Goal: Task Accomplishment & Management: Manage account settings

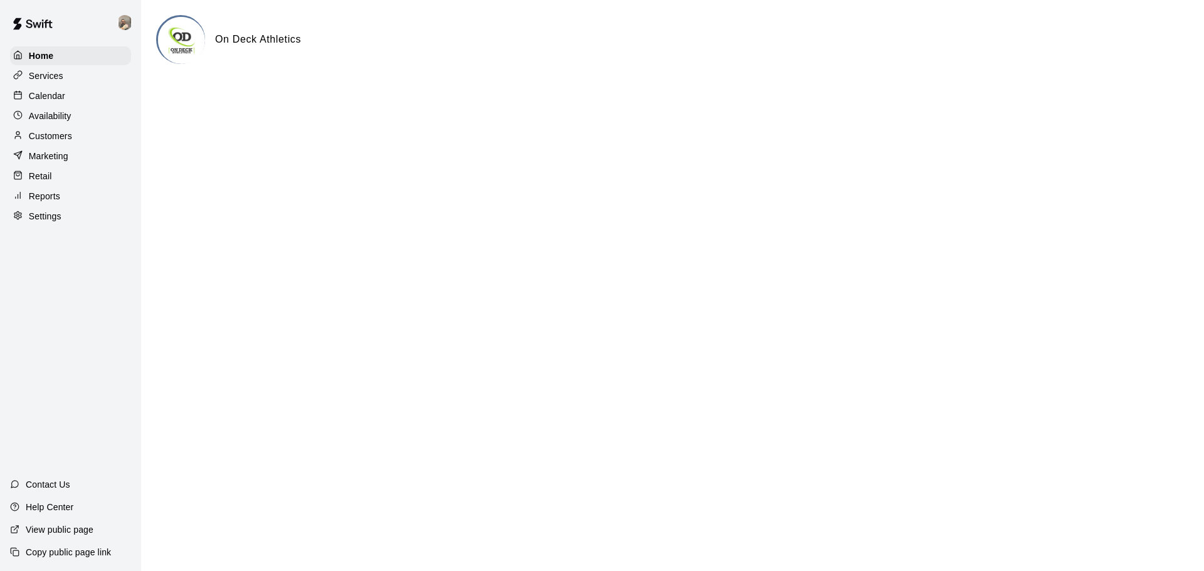
click at [57, 202] on p "Reports" at bounding box center [44, 196] width 31 height 13
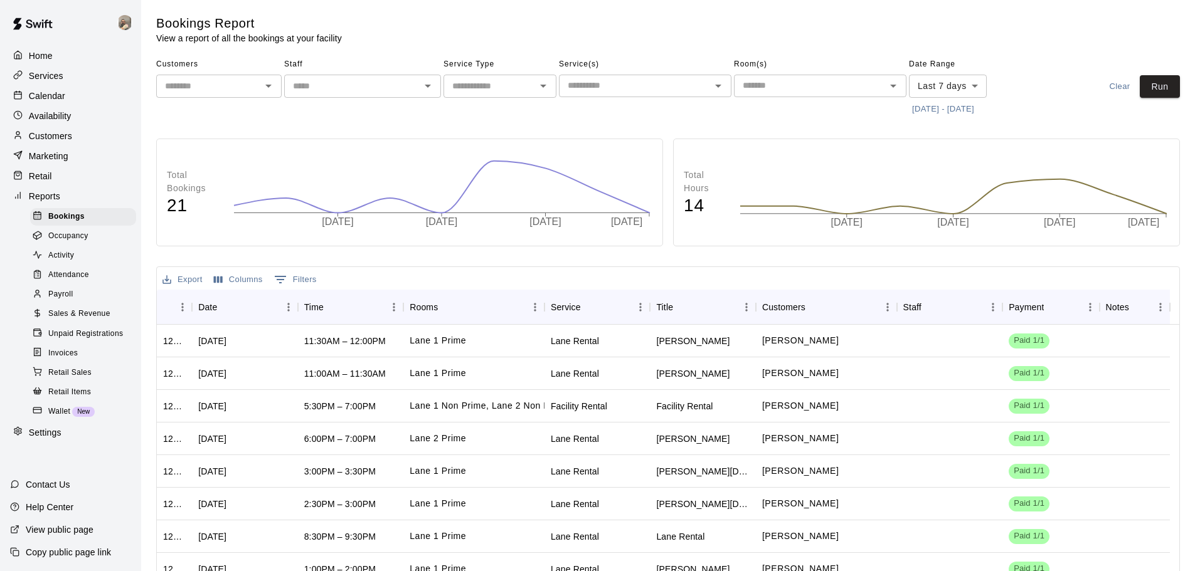
click at [48, 135] on p "Customers" at bounding box center [50, 136] width 43 height 13
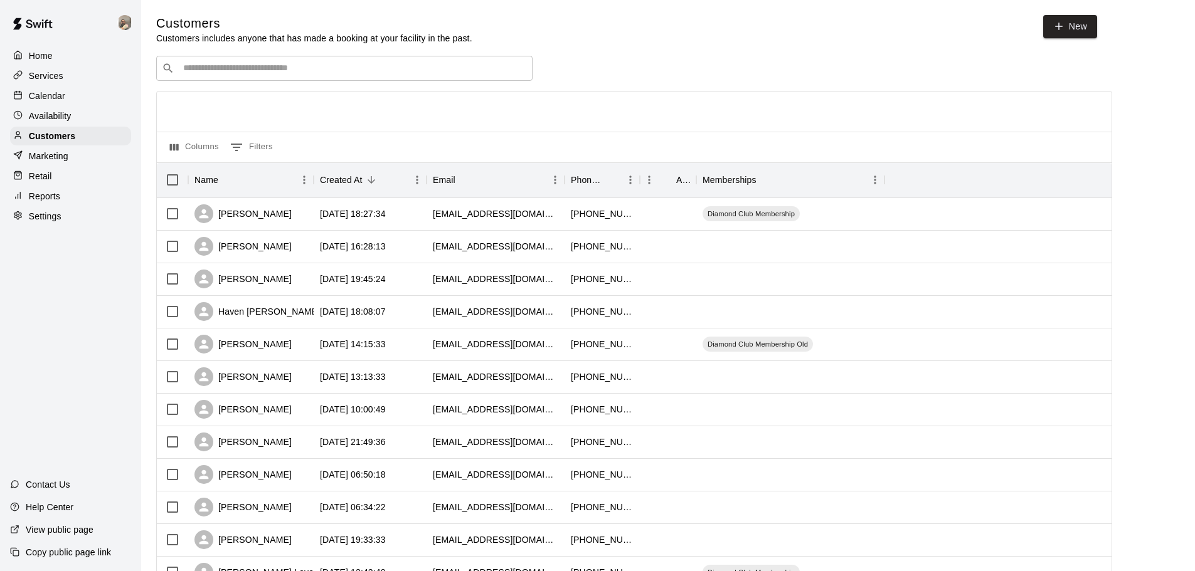
click at [268, 68] on input "Search customers by name or email" at bounding box center [352, 68] width 347 height 13
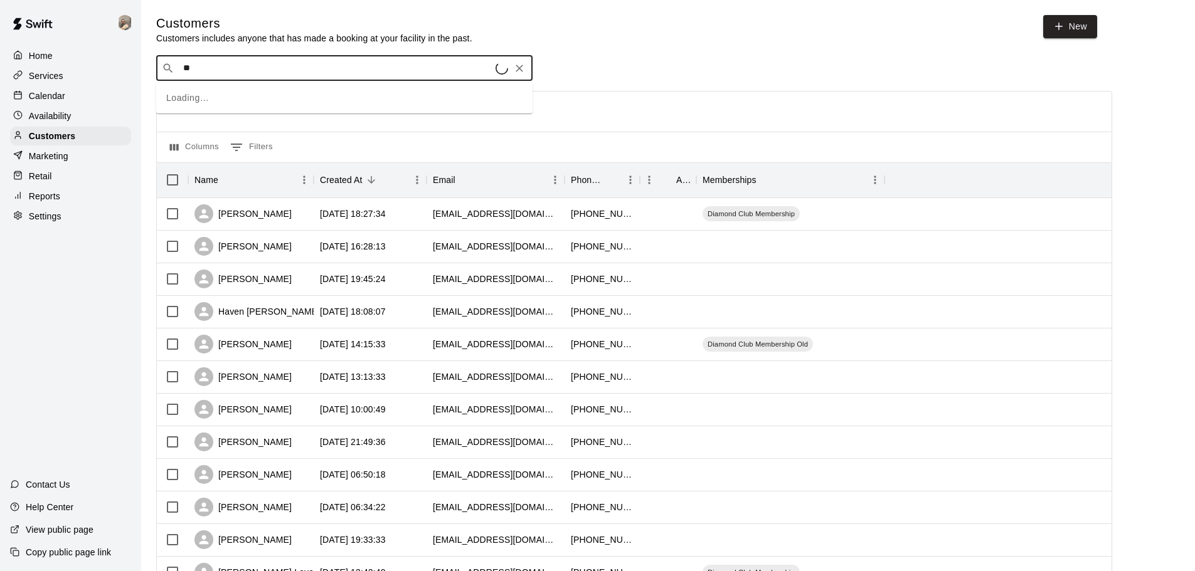
type input "***"
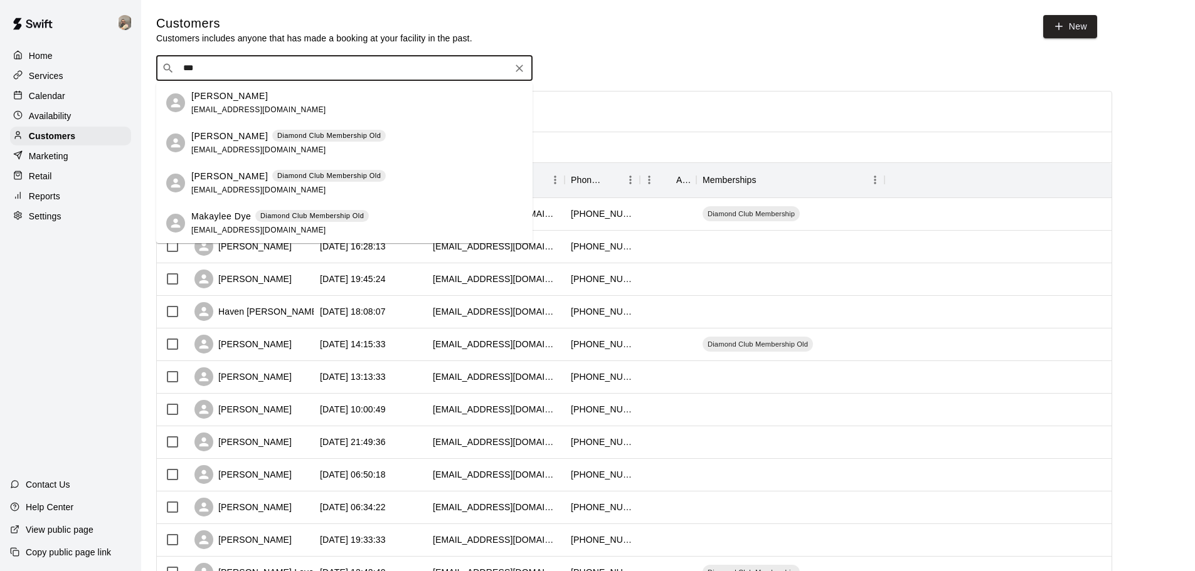
click at [216, 139] on p "[PERSON_NAME]" at bounding box center [229, 136] width 77 height 13
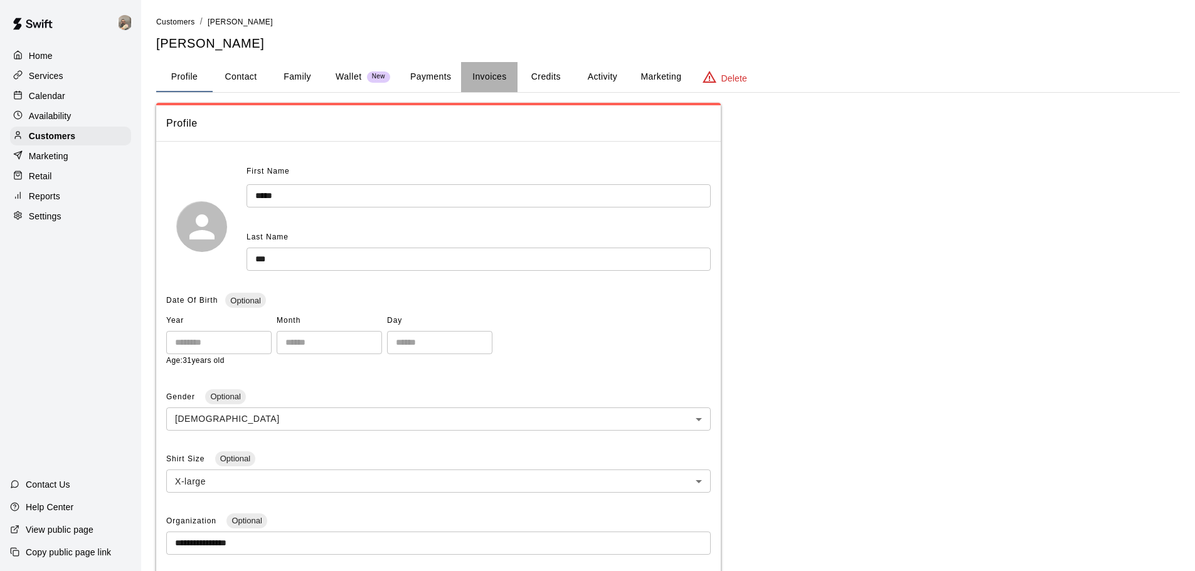
click at [486, 76] on button "Invoices" at bounding box center [489, 77] width 56 height 30
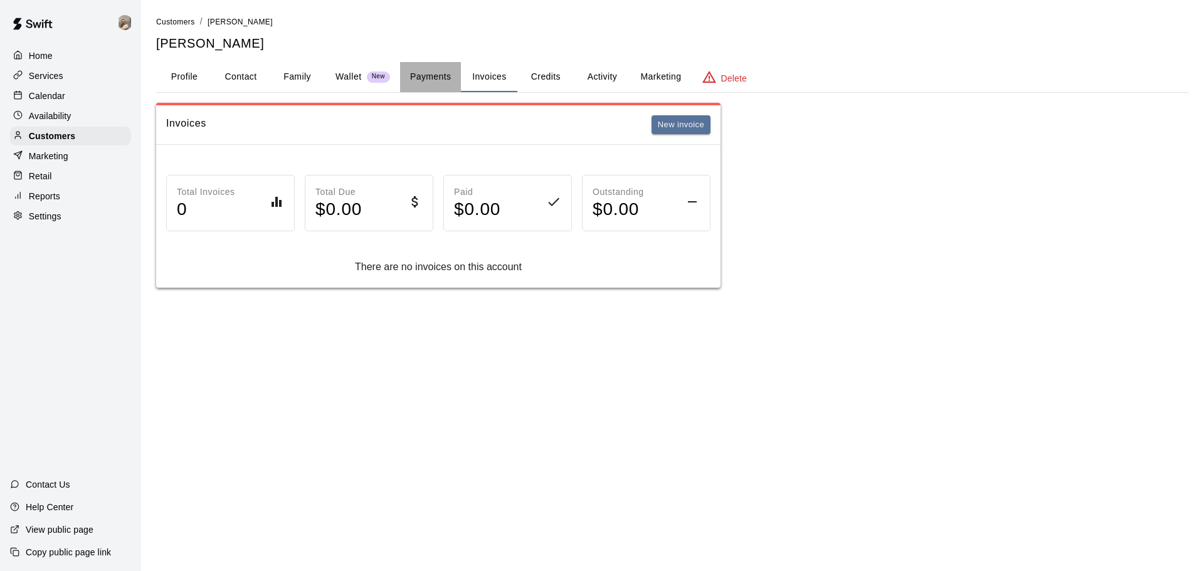
click at [428, 78] on button "Payments" at bounding box center [430, 77] width 61 height 30
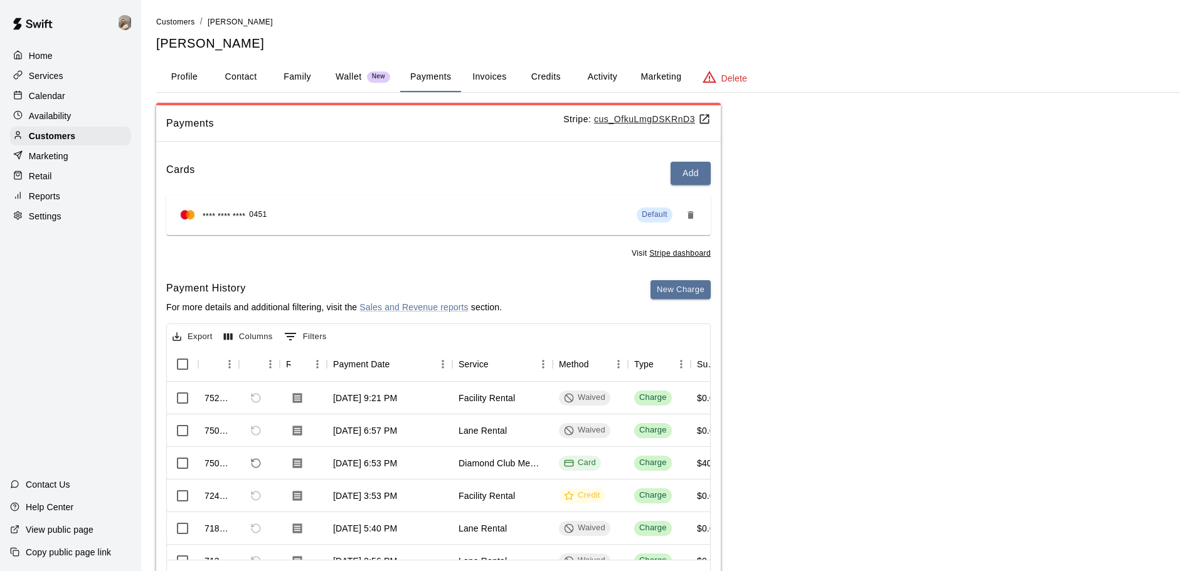
click at [544, 77] on button "Credits" at bounding box center [545, 77] width 56 height 30
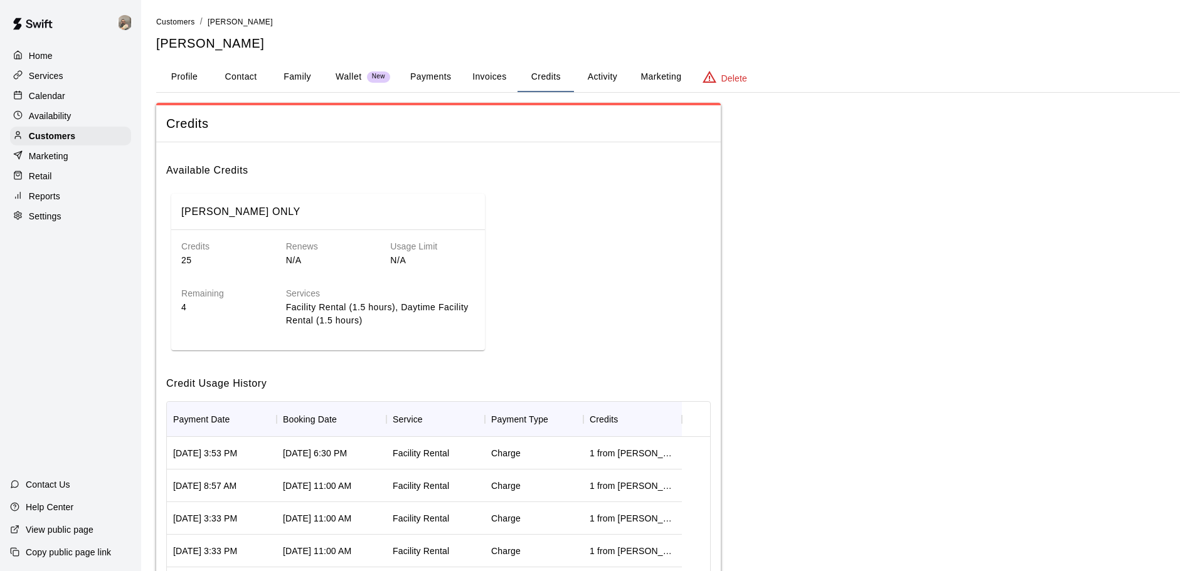
click at [482, 76] on button "Invoices" at bounding box center [489, 77] width 56 height 30
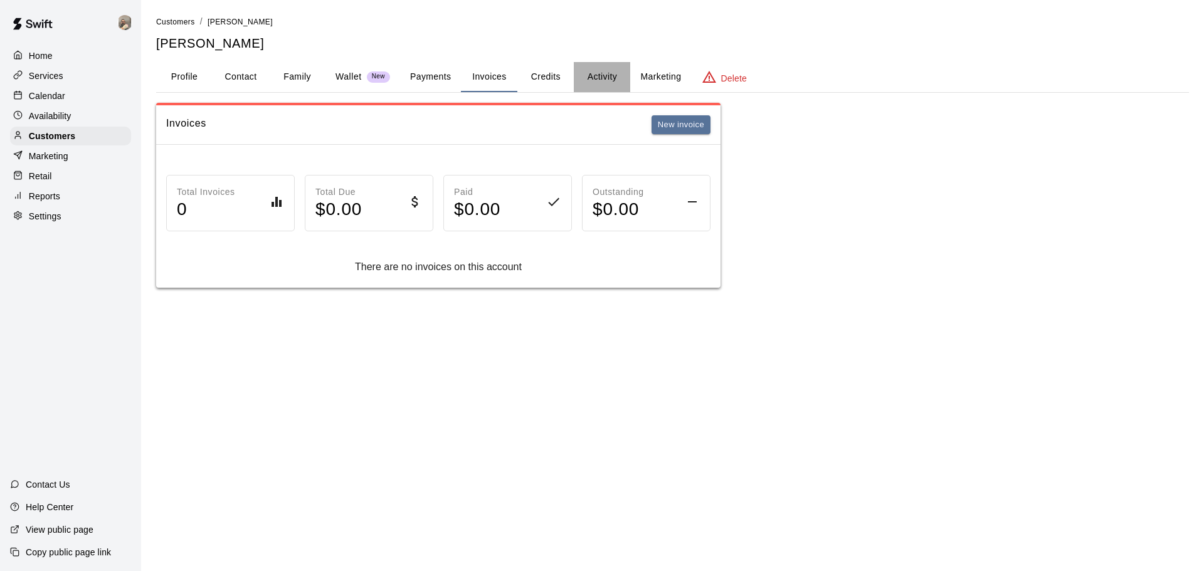
click at [606, 72] on button "Activity" at bounding box center [602, 77] width 56 height 30
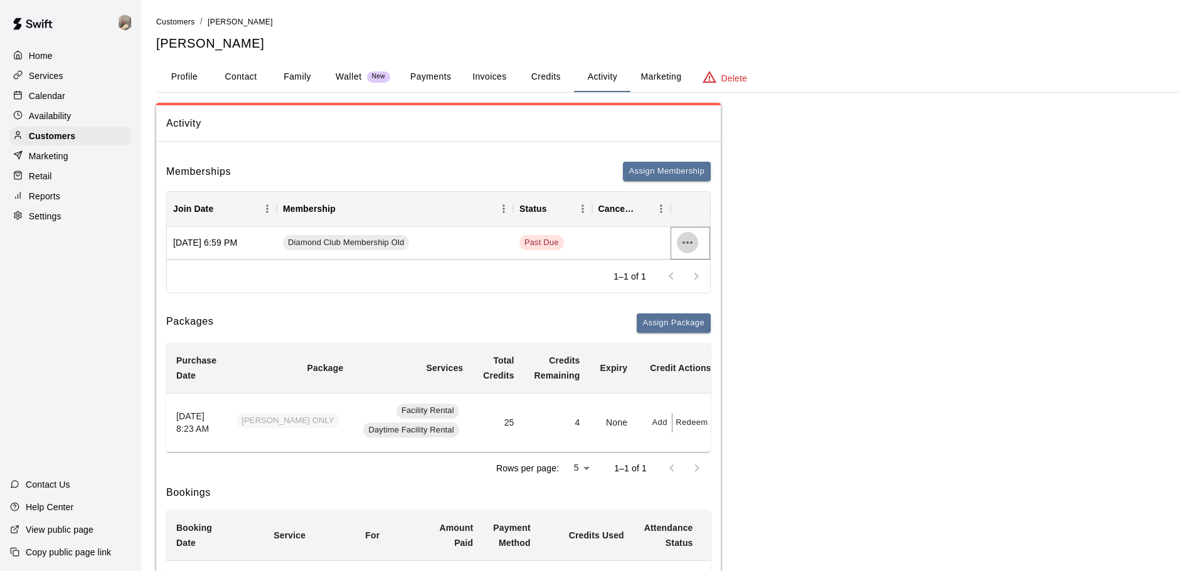
click at [685, 243] on icon "more actions" at bounding box center [687, 242] width 10 height 3
click at [779, 231] on div at bounding box center [602, 285] width 1204 height 571
click at [347, 245] on span "Diamond Club Membership Old" at bounding box center [346, 243] width 126 height 12
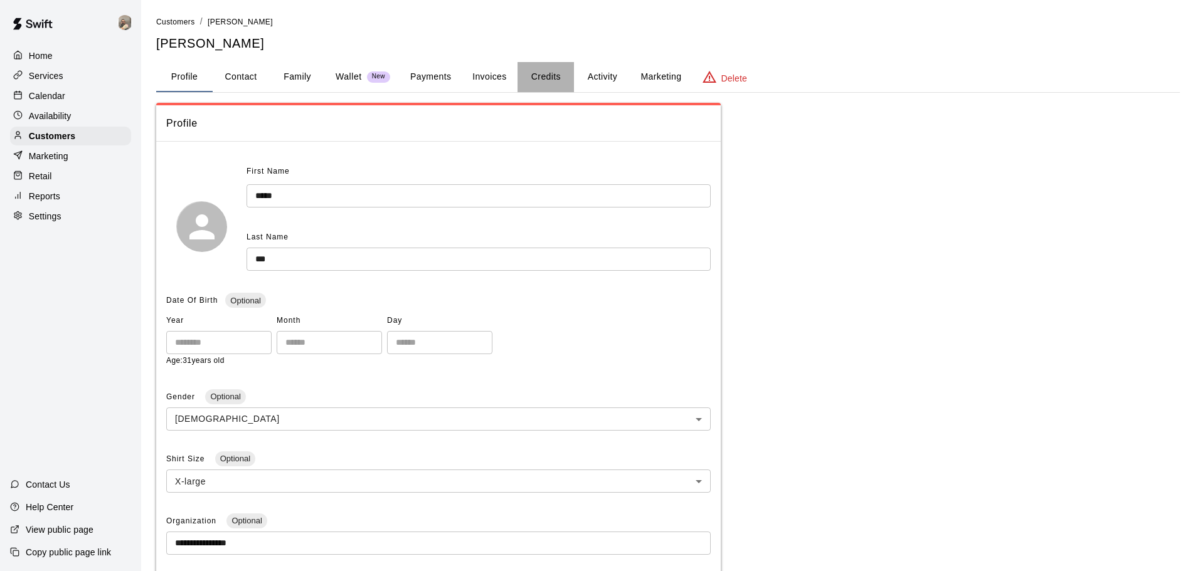
click at [560, 73] on button "Credits" at bounding box center [545, 77] width 56 height 30
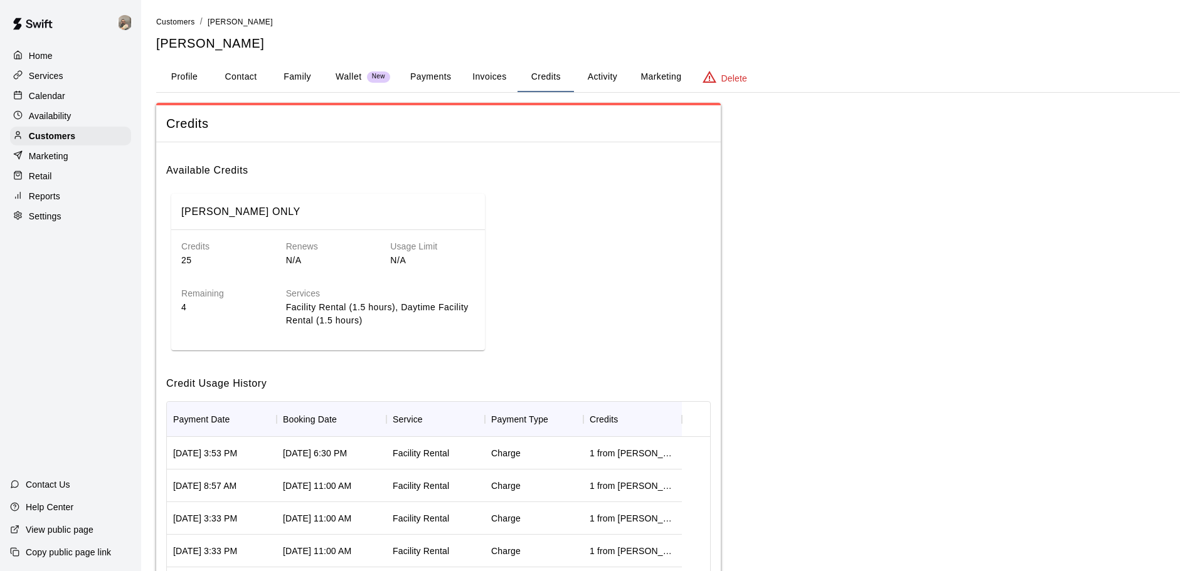
click at [603, 74] on button "Activity" at bounding box center [602, 77] width 56 height 30
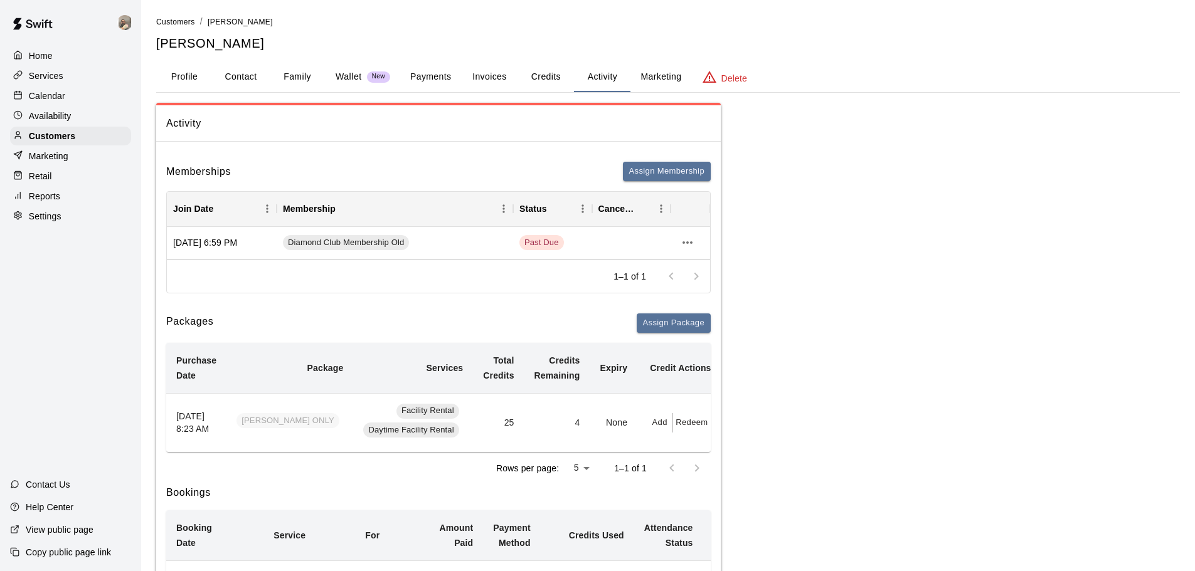
click at [169, 77] on button "Profile" at bounding box center [184, 77] width 56 height 30
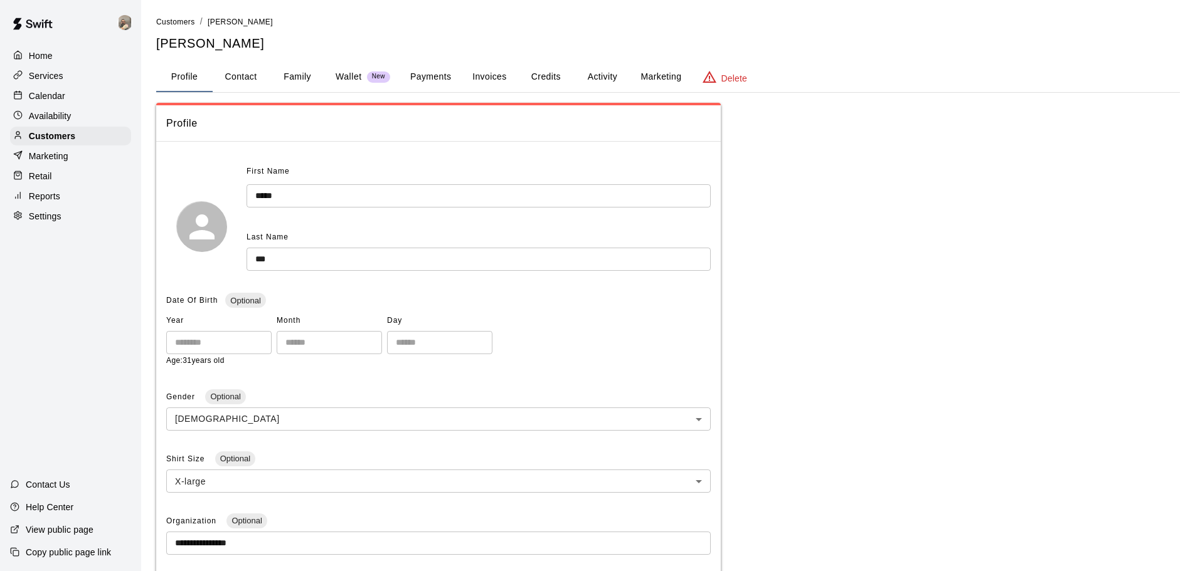
click at [246, 78] on button "Contact" at bounding box center [241, 77] width 56 height 30
select select "**"
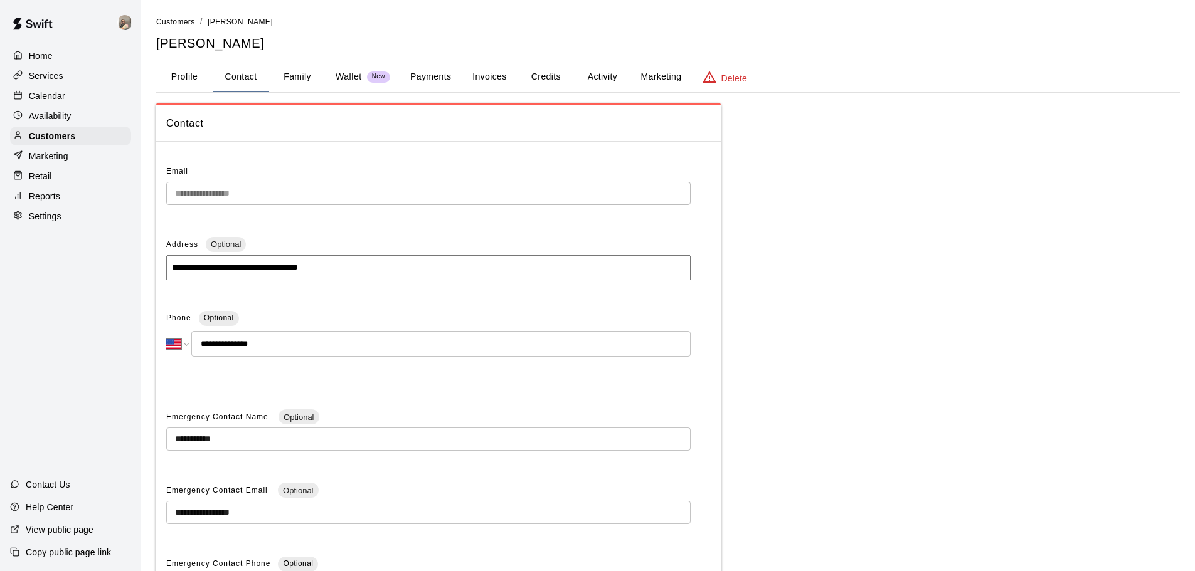
click at [306, 78] on button "Family" at bounding box center [297, 77] width 56 height 30
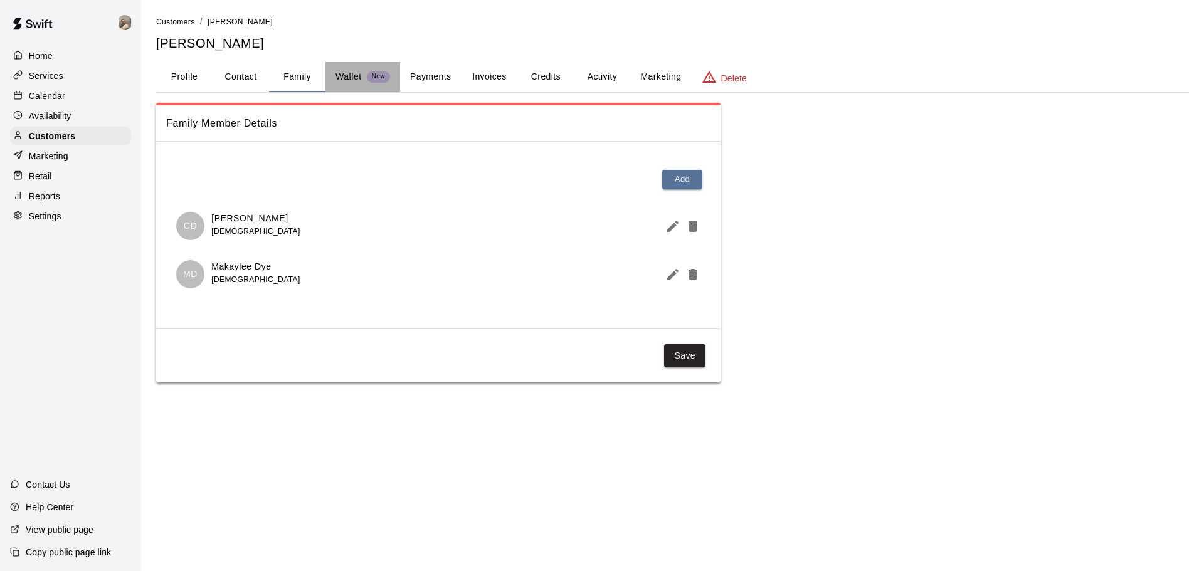
click at [361, 79] on p "Wallet" at bounding box center [349, 76] width 26 height 13
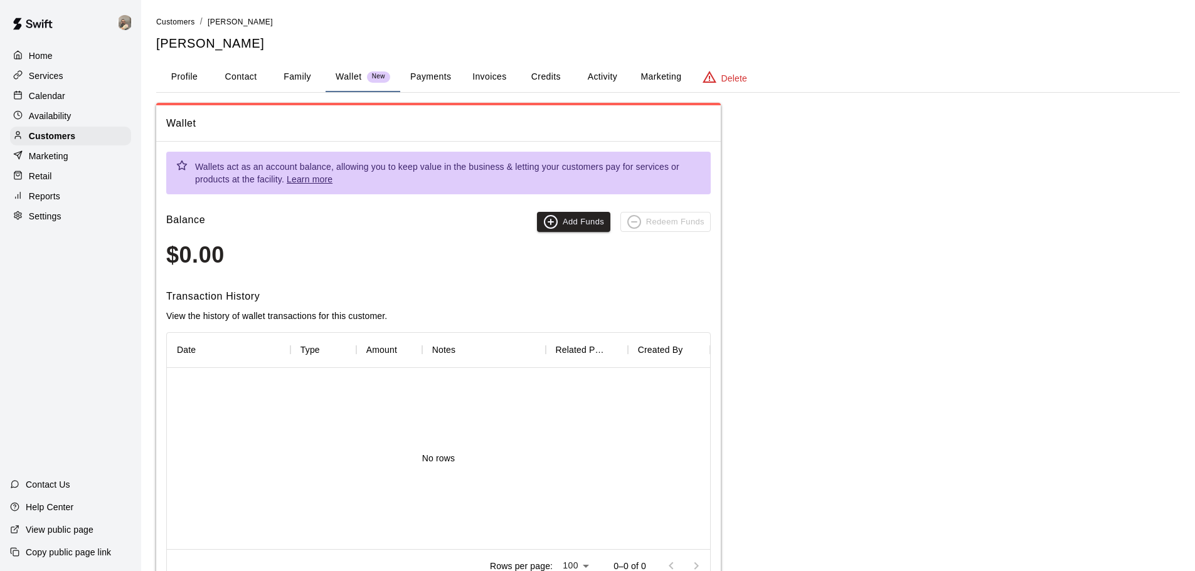
click at [409, 81] on button "Payments" at bounding box center [430, 77] width 61 height 30
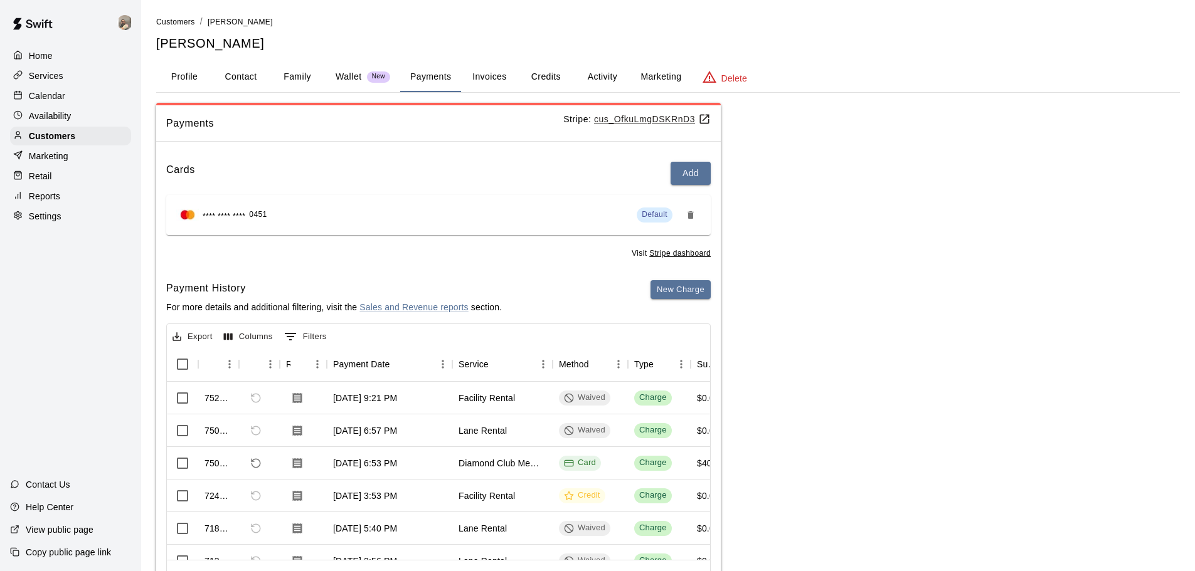
click at [68, 91] on div "Calendar" at bounding box center [70, 96] width 121 height 19
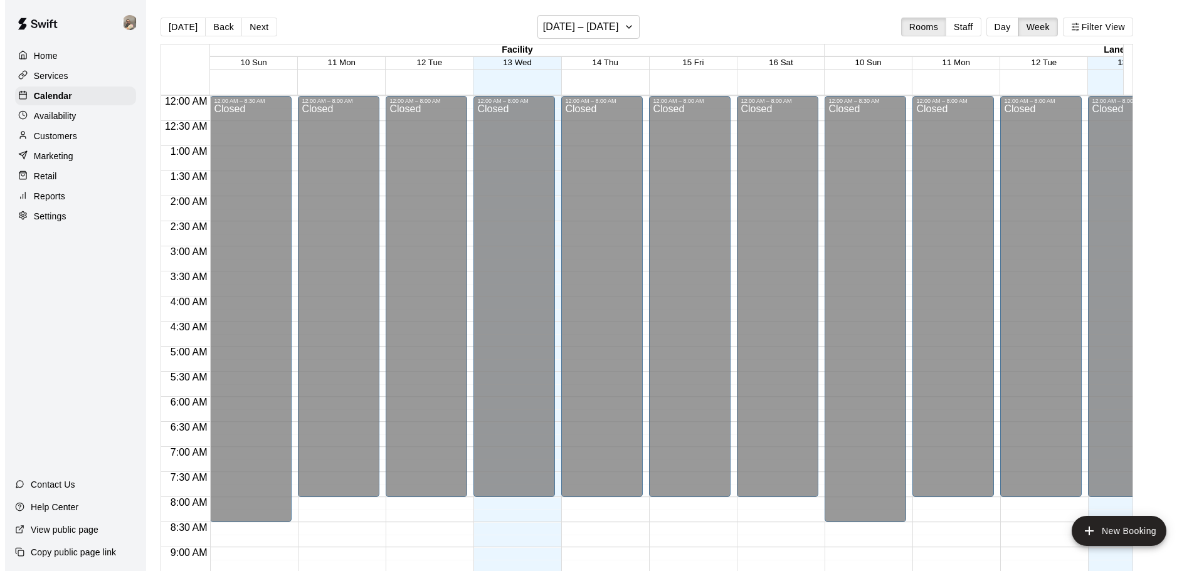
scroll to position [664, 0]
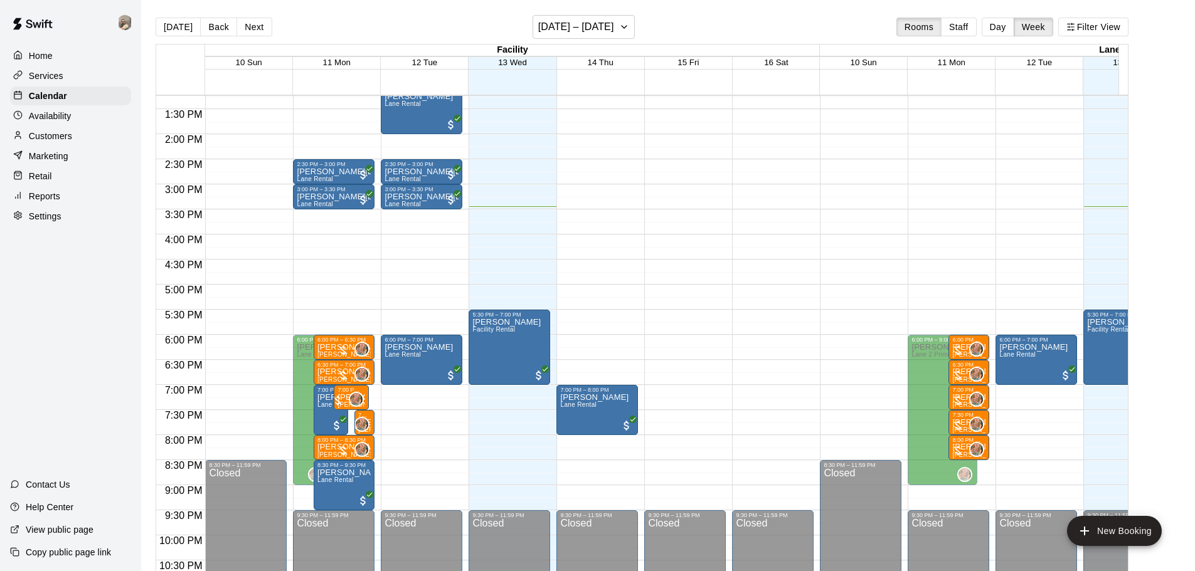
click at [502, 287] on div "12:00 AM – 8:00 AM Closed 11:00 AM – 11:30 AM [PERSON_NAME] [PERSON_NAME] Renta…" at bounding box center [509, 34] width 82 height 1204
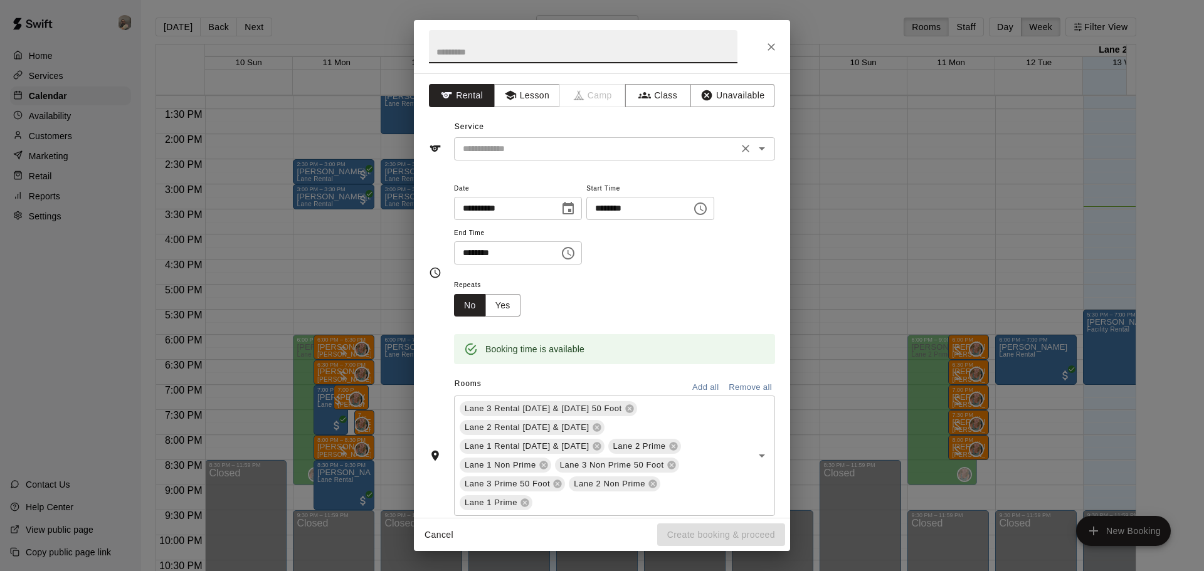
click at [557, 144] on input "text" at bounding box center [596, 149] width 277 height 16
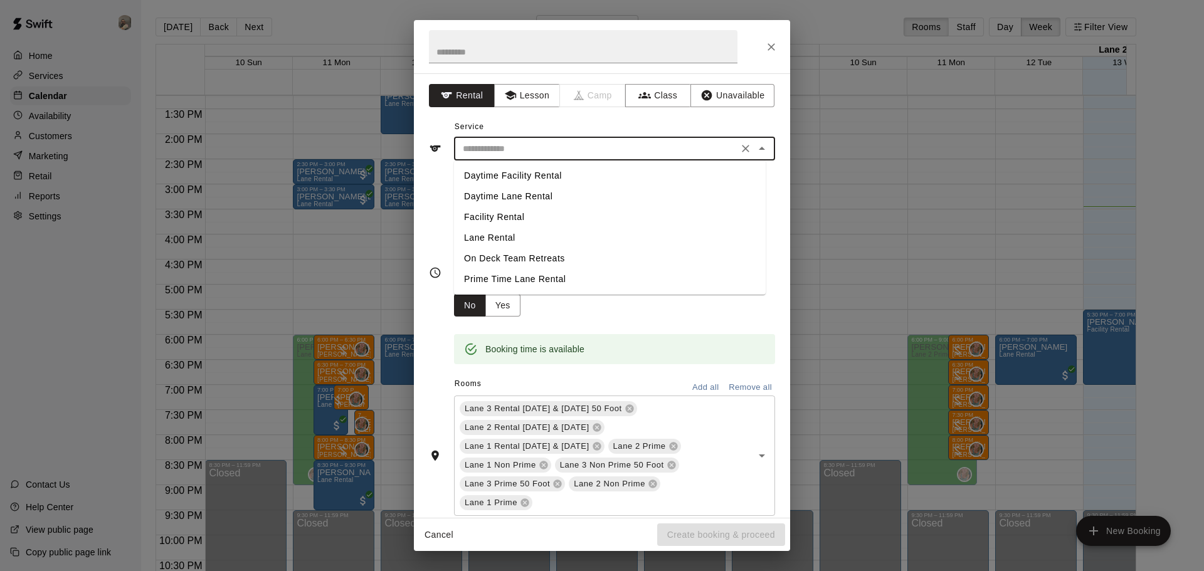
click at [529, 235] on li "Lane Rental" at bounding box center [610, 238] width 312 height 21
type input "**********"
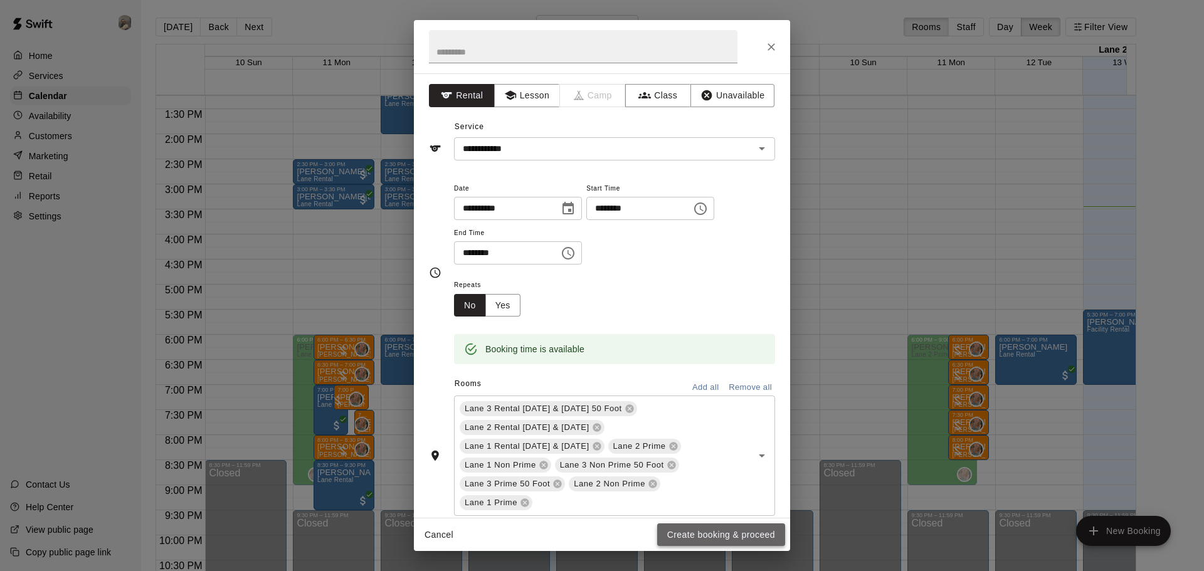
click at [732, 537] on button "Create booking & proceed" at bounding box center [721, 535] width 128 height 23
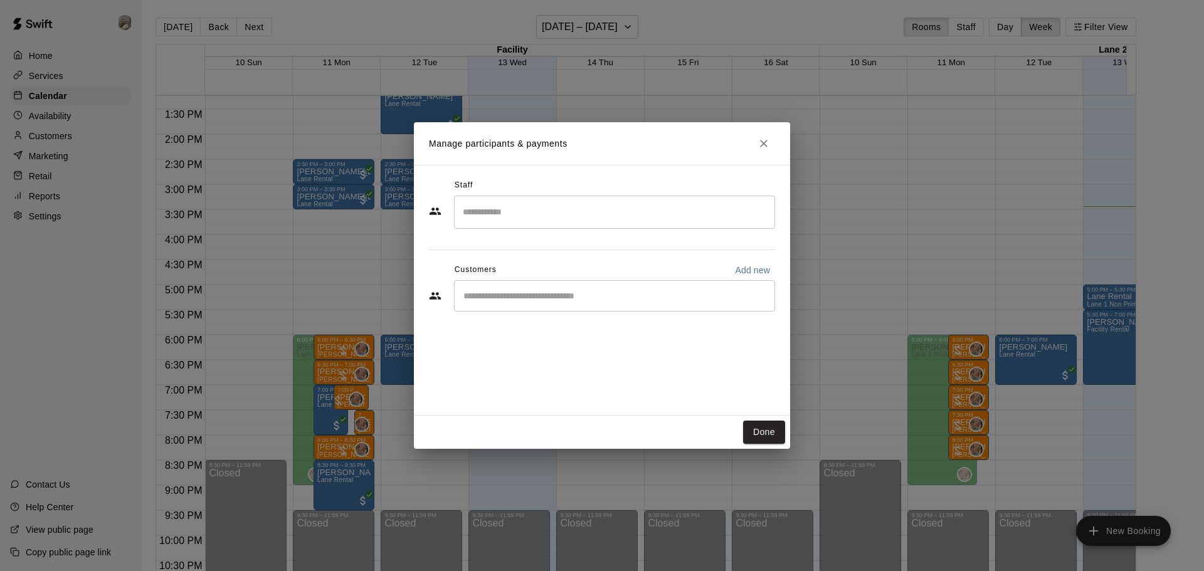
click at [494, 297] on input "Start typing to search customers..." at bounding box center [615, 296] width 310 height 13
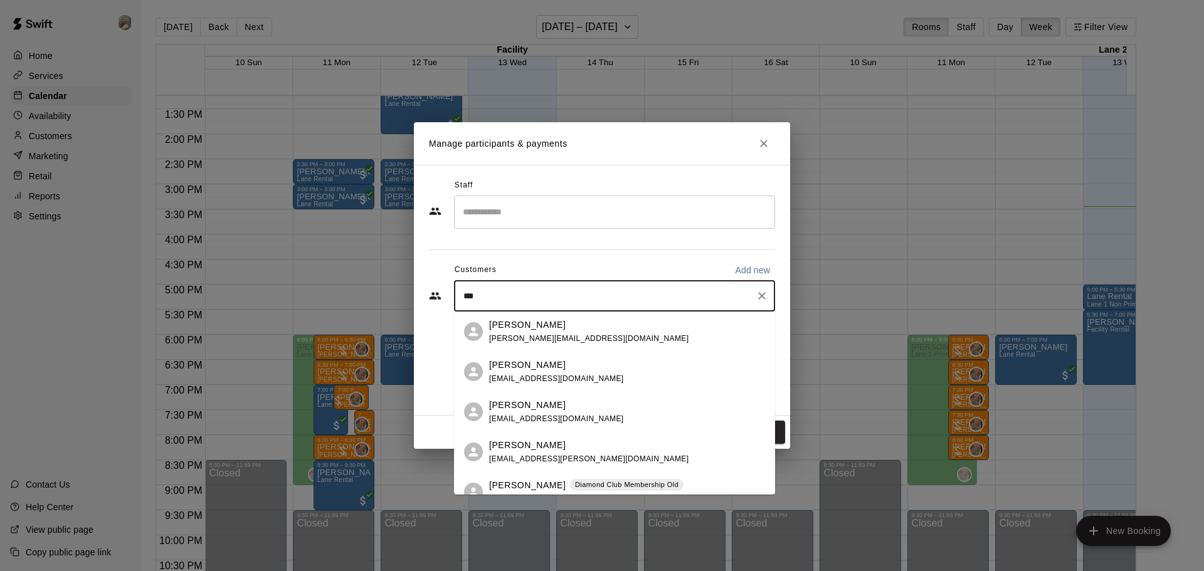
type input "****"
click at [522, 485] on p "[PERSON_NAME]" at bounding box center [527, 485] width 77 height 13
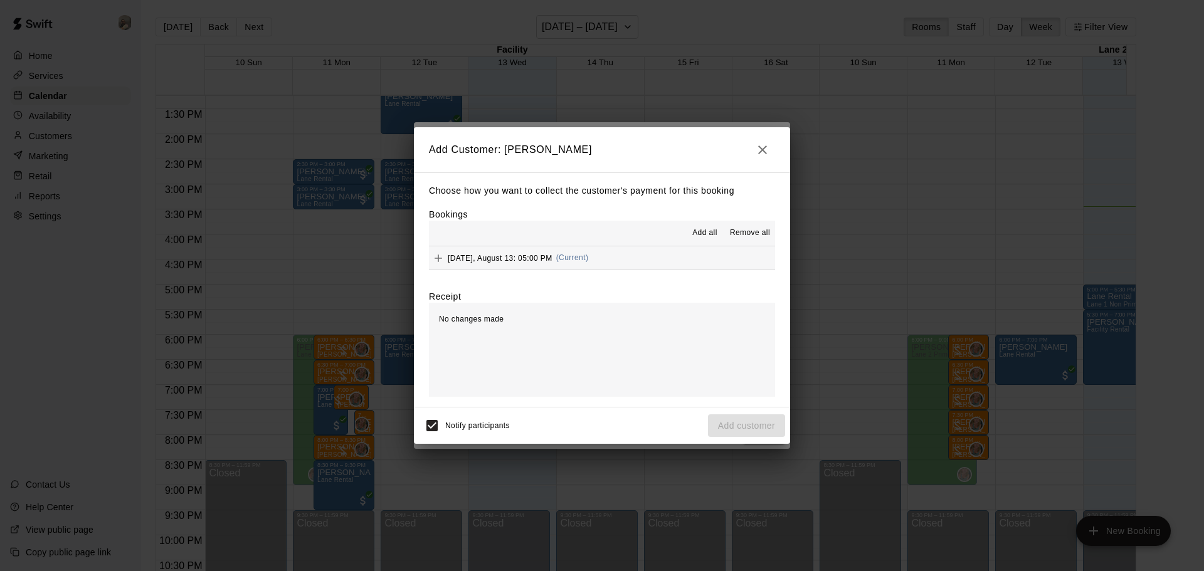
click at [694, 234] on span "Add all" at bounding box center [704, 233] width 25 height 13
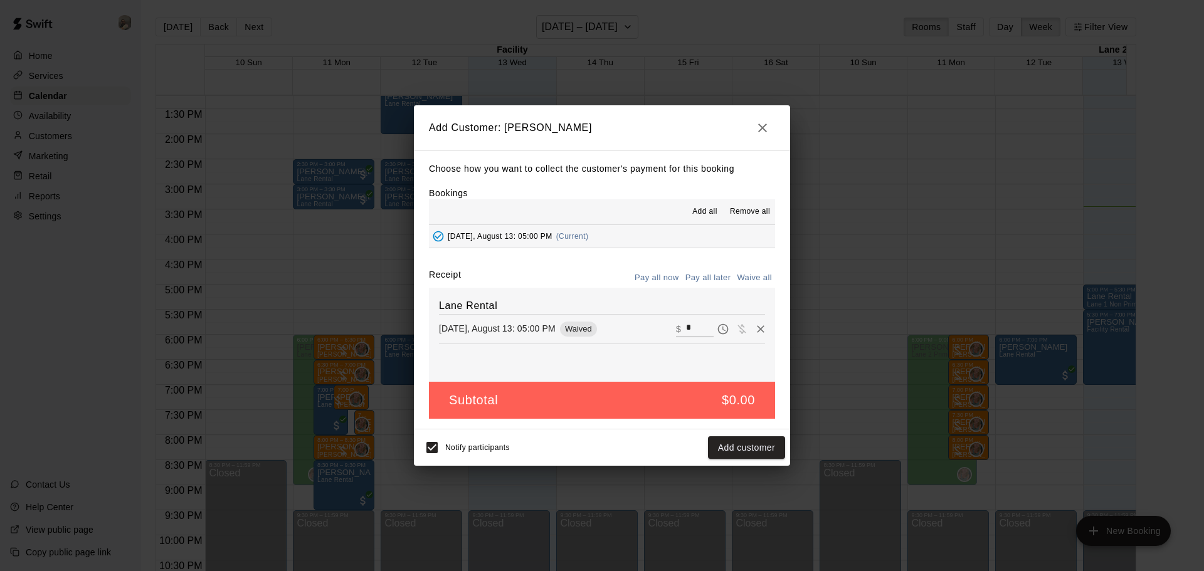
click at [703, 273] on button "Pay all later" at bounding box center [708, 277] width 52 height 19
click at [737, 449] on button "Add customer" at bounding box center [746, 447] width 77 height 23
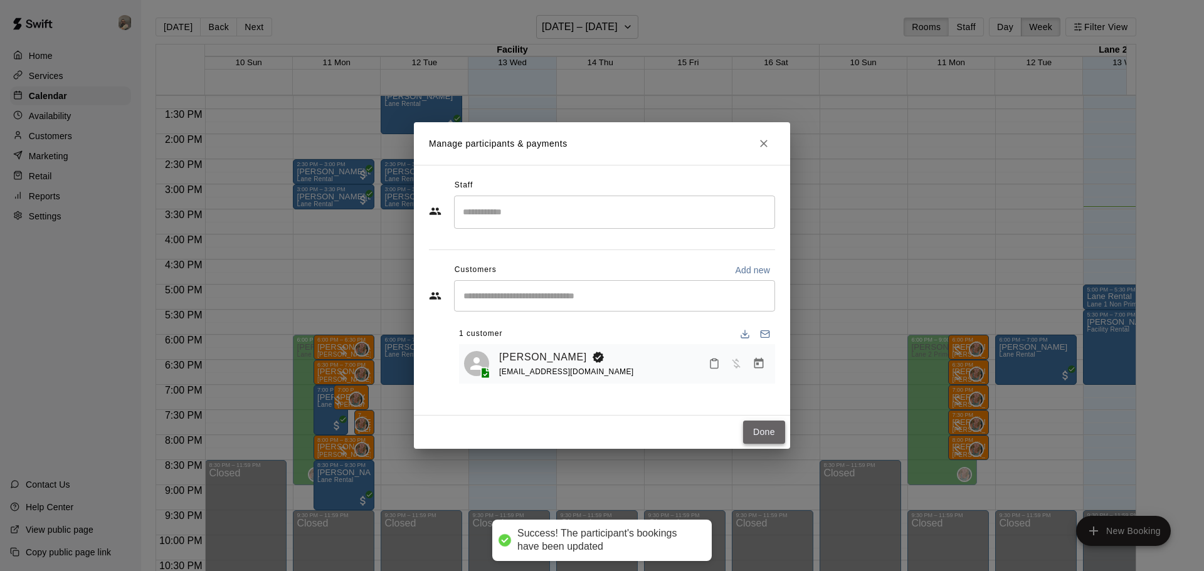
click at [761, 426] on button "Done" at bounding box center [764, 432] width 42 height 23
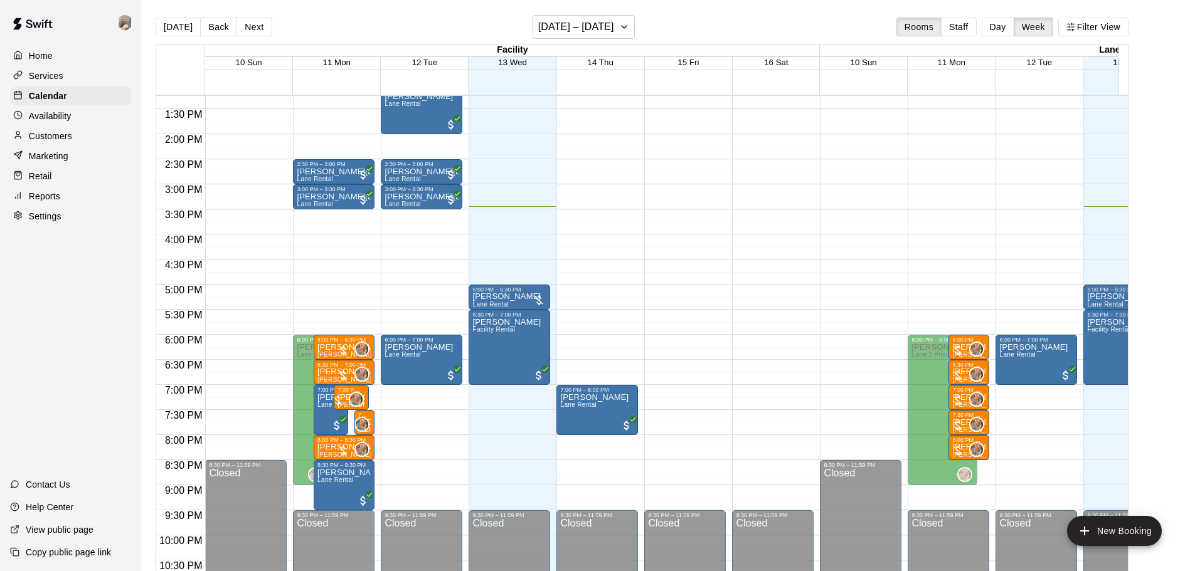
click at [521, 389] on div "12:00 AM – 8:00 AM Closed 11:00 AM – 11:30 AM [PERSON_NAME] [PERSON_NAME] Renta…" at bounding box center [509, 34] width 82 height 1204
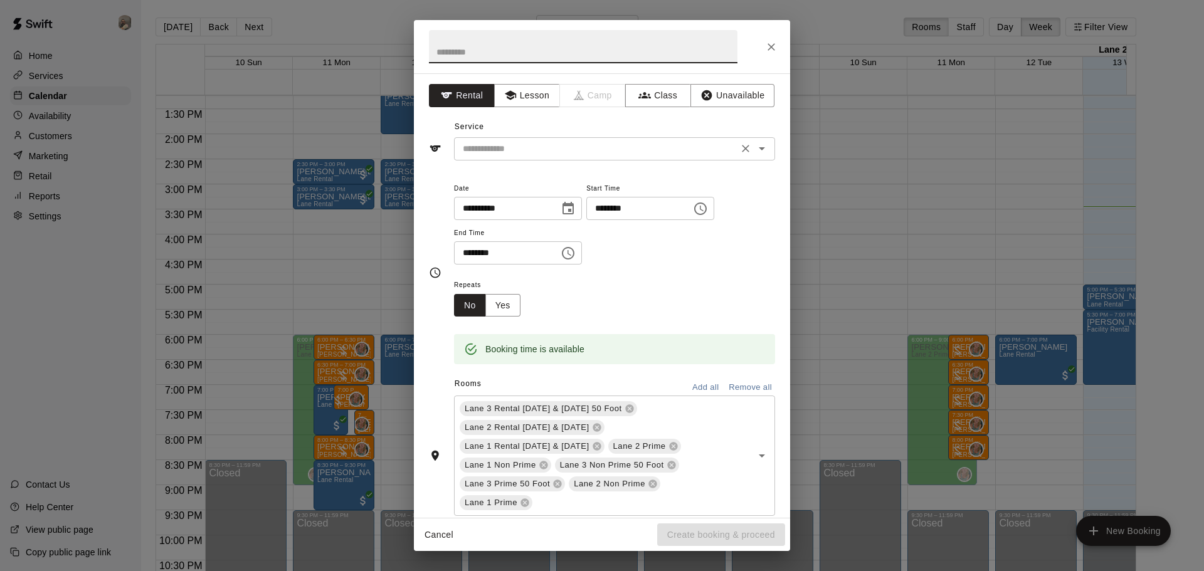
click at [536, 150] on input "text" at bounding box center [596, 149] width 277 height 16
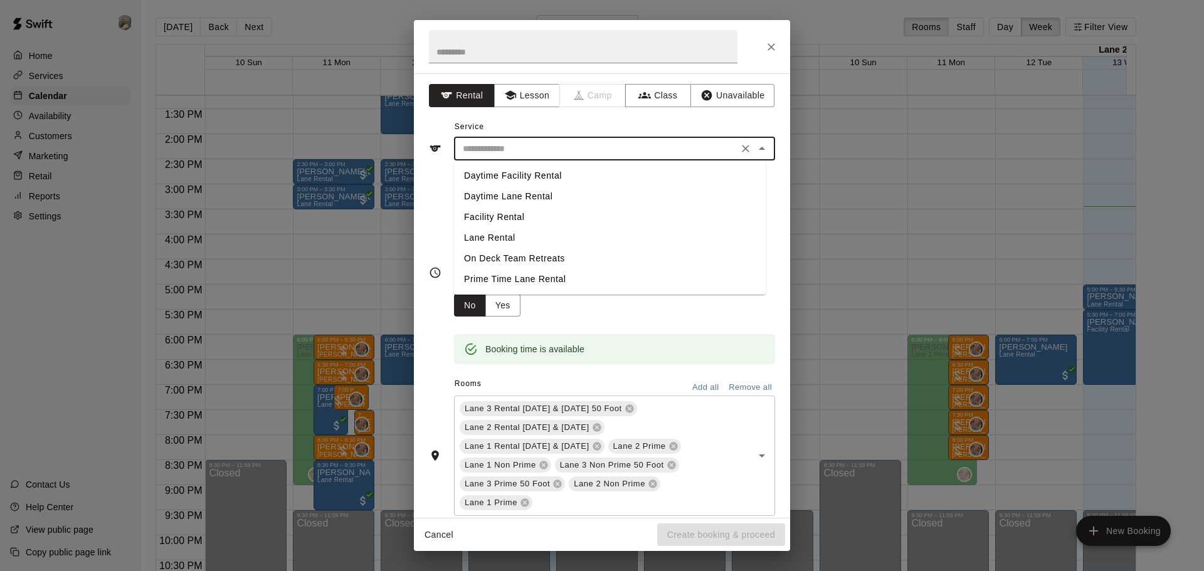
click at [510, 239] on li "Lane Rental" at bounding box center [610, 238] width 312 height 21
type input "**********"
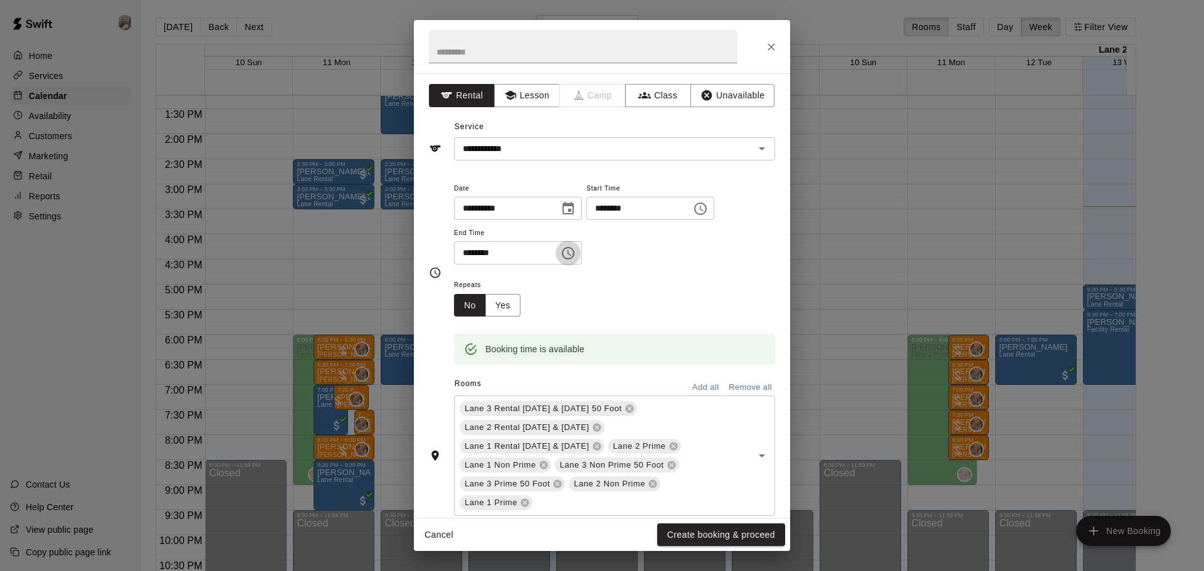
click at [576, 254] on icon "Choose time, selected time is 7:30 PM" at bounding box center [568, 253] width 15 height 15
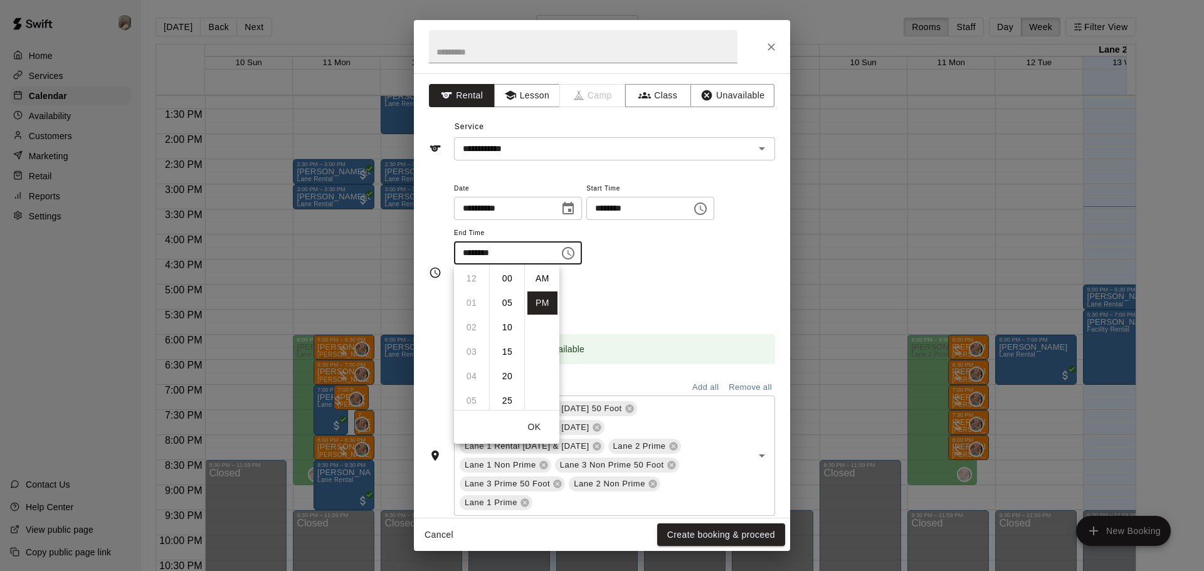
scroll to position [23, 0]
click at [465, 303] on li "08" at bounding box center [472, 303] width 30 height 23
type input "********"
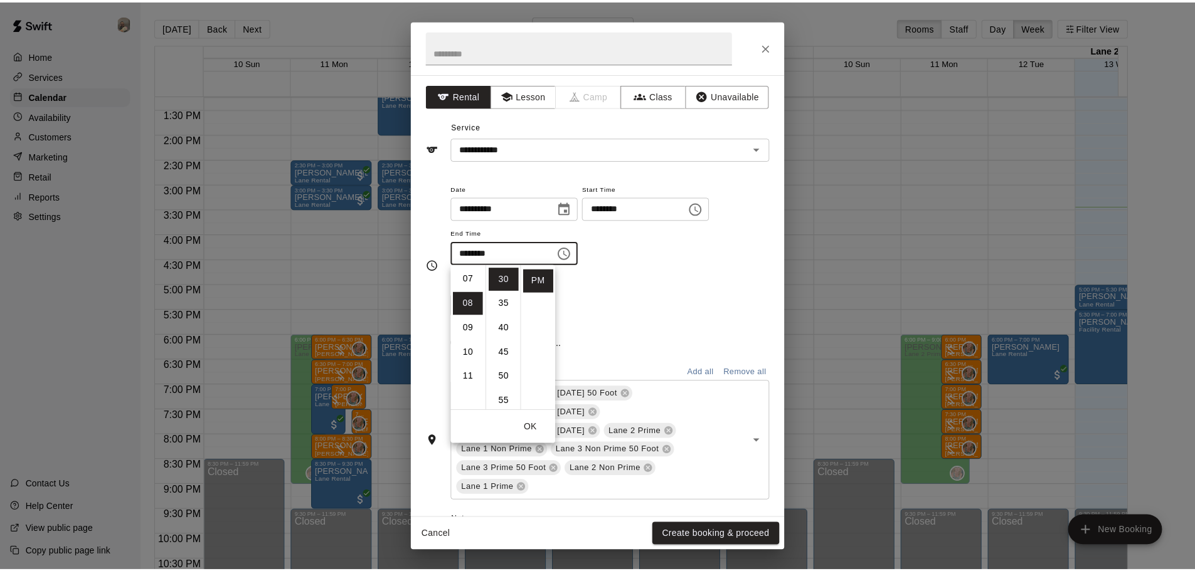
scroll to position [196, 0]
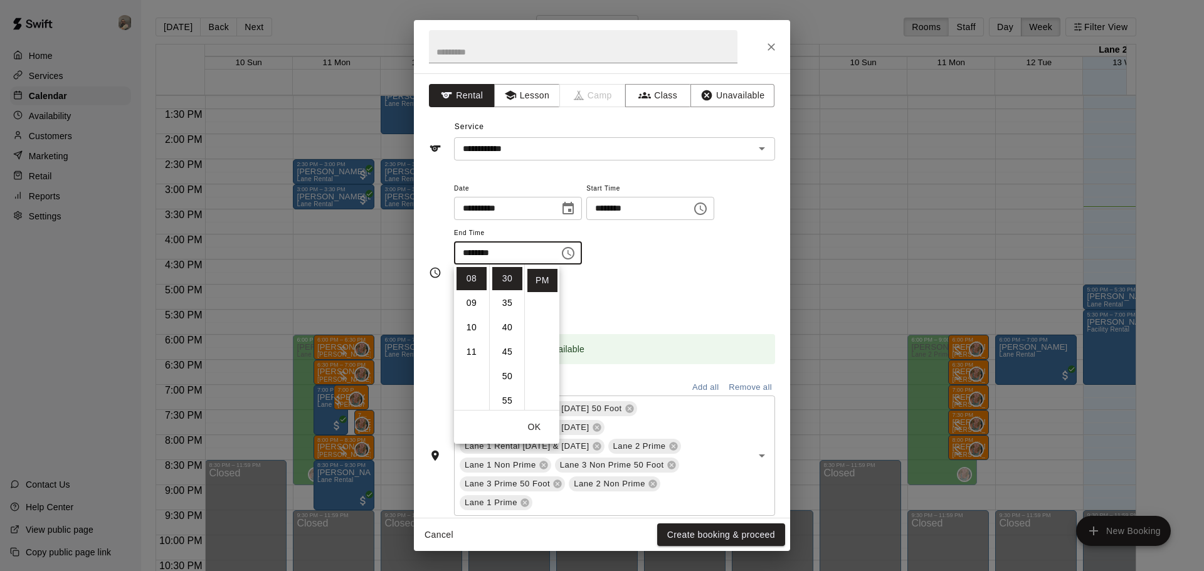
click at [658, 293] on div "Repeats No Yes" at bounding box center [614, 297] width 321 height 40
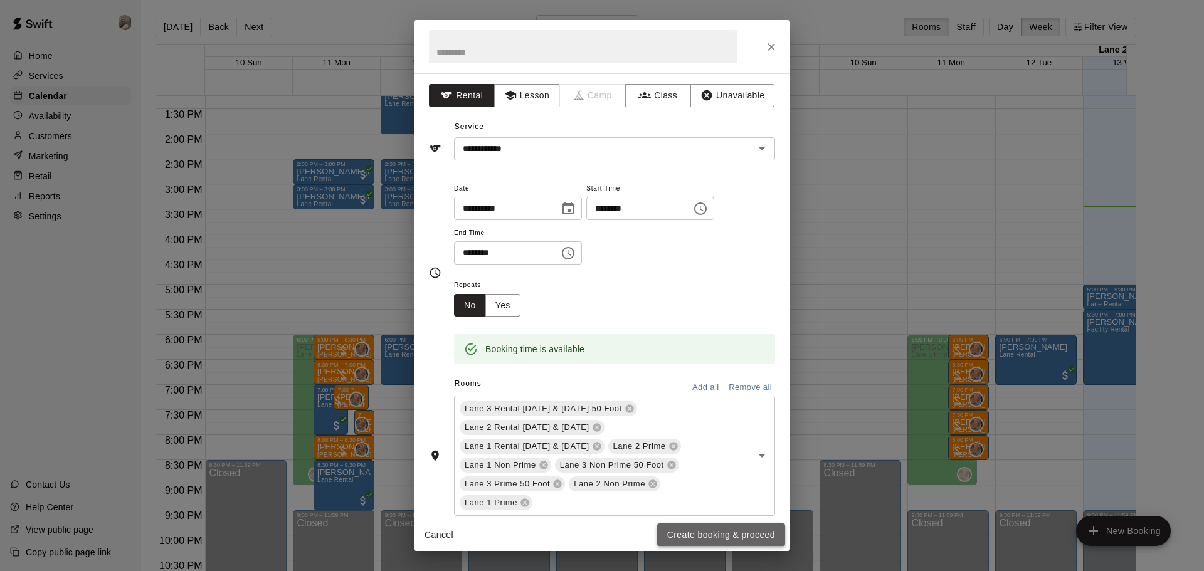
click at [707, 528] on button "Create booking & proceed" at bounding box center [721, 535] width 128 height 23
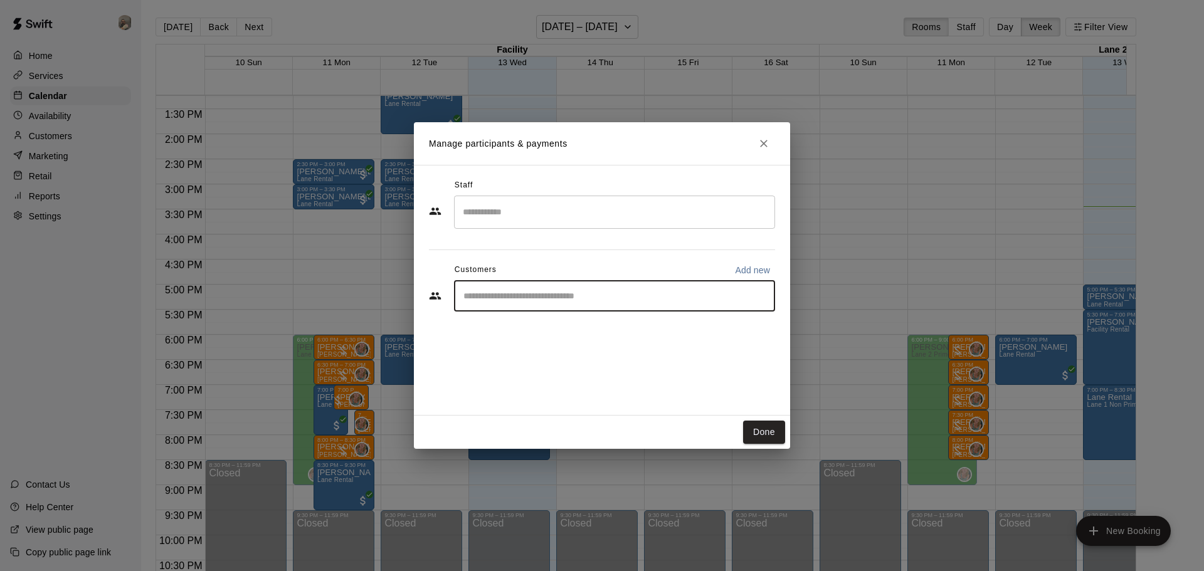
click at [490, 293] on input "Start typing to search customers..." at bounding box center [615, 296] width 310 height 13
type input "*****"
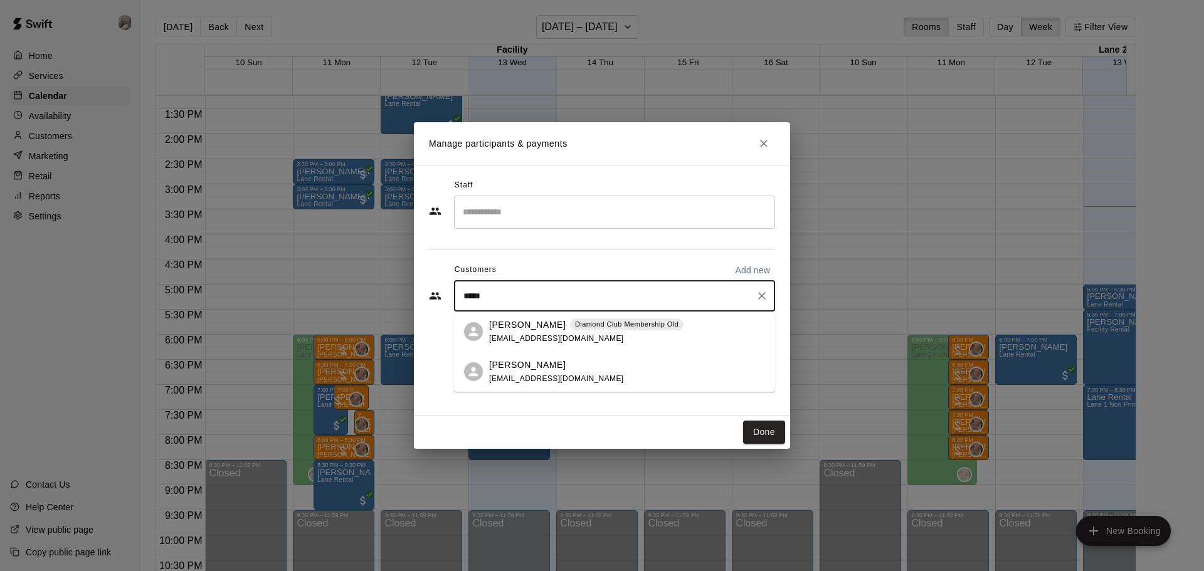
click at [537, 335] on span "[EMAIL_ADDRESS][DOMAIN_NAME]" at bounding box center [556, 338] width 135 height 9
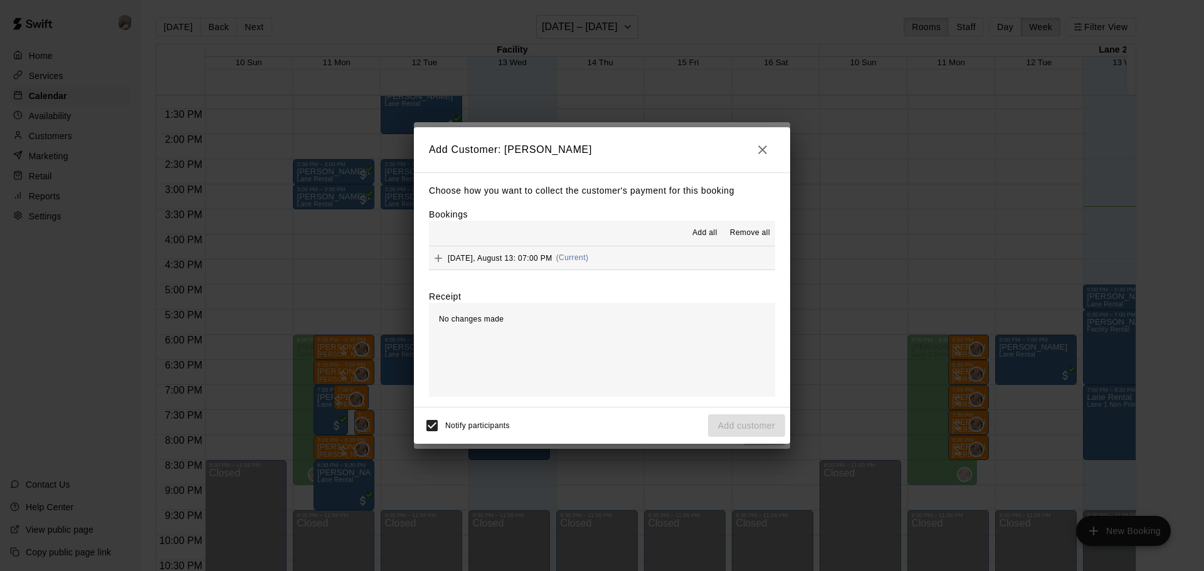
click at [443, 258] on icon "Add" at bounding box center [438, 258] width 13 height 13
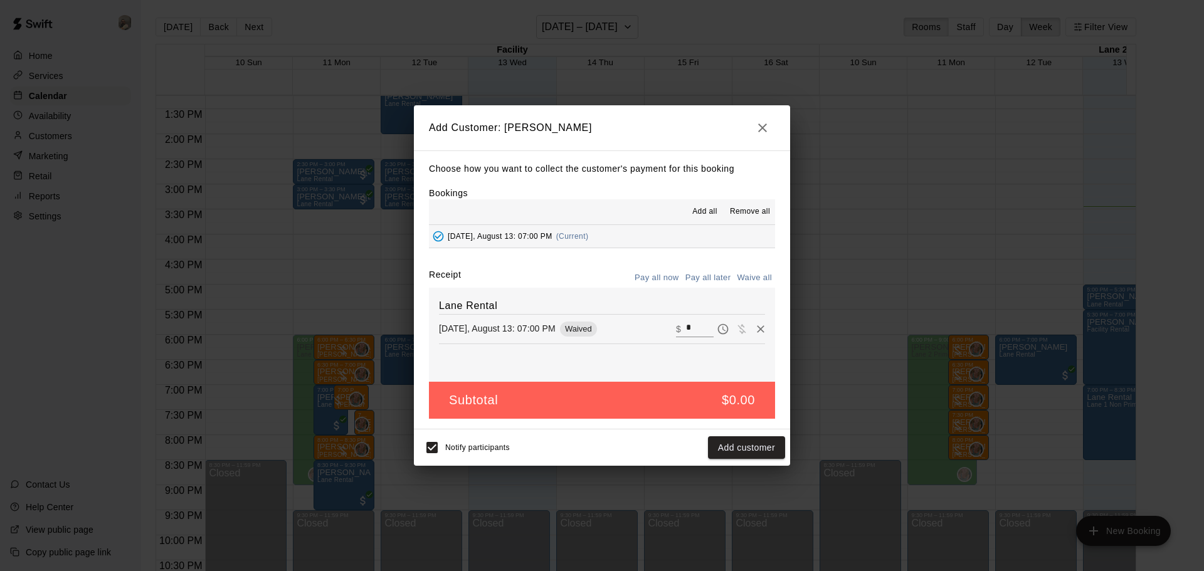
click at [705, 283] on button "Pay all later" at bounding box center [708, 277] width 52 height 19
click at [643, 279] on button "Pay all now" at bounding box center [656, 277] width 51 height 19
click at [742, 446] on button "Add customer" at bounding box center [746, 447] width 77 height 23
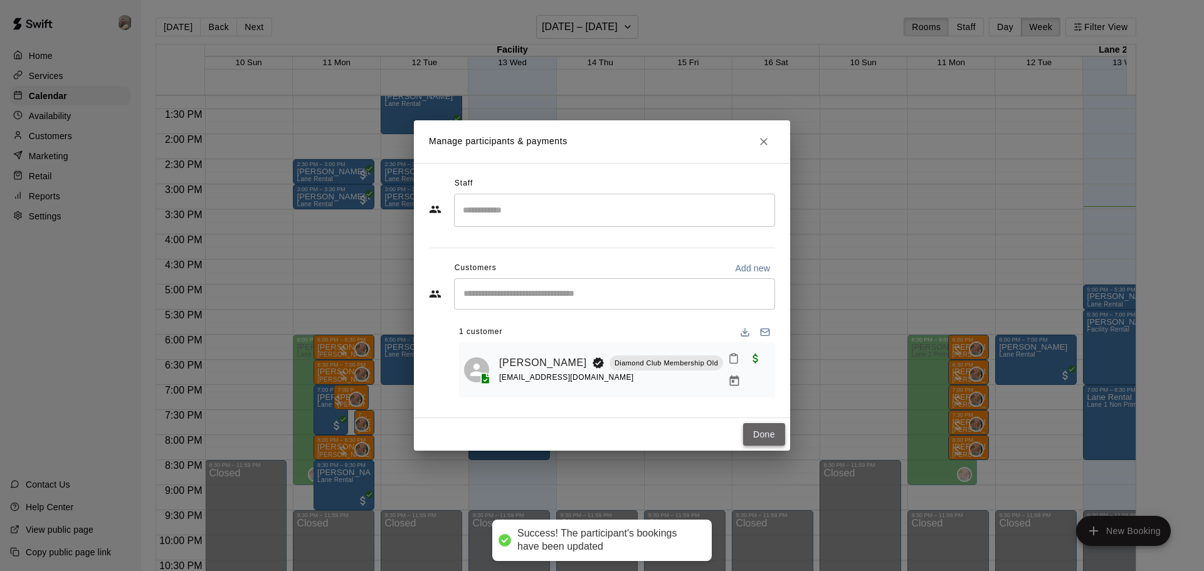
click at [758, 435] on button "Done" at bounding box center [764, 434] width 42 height 23
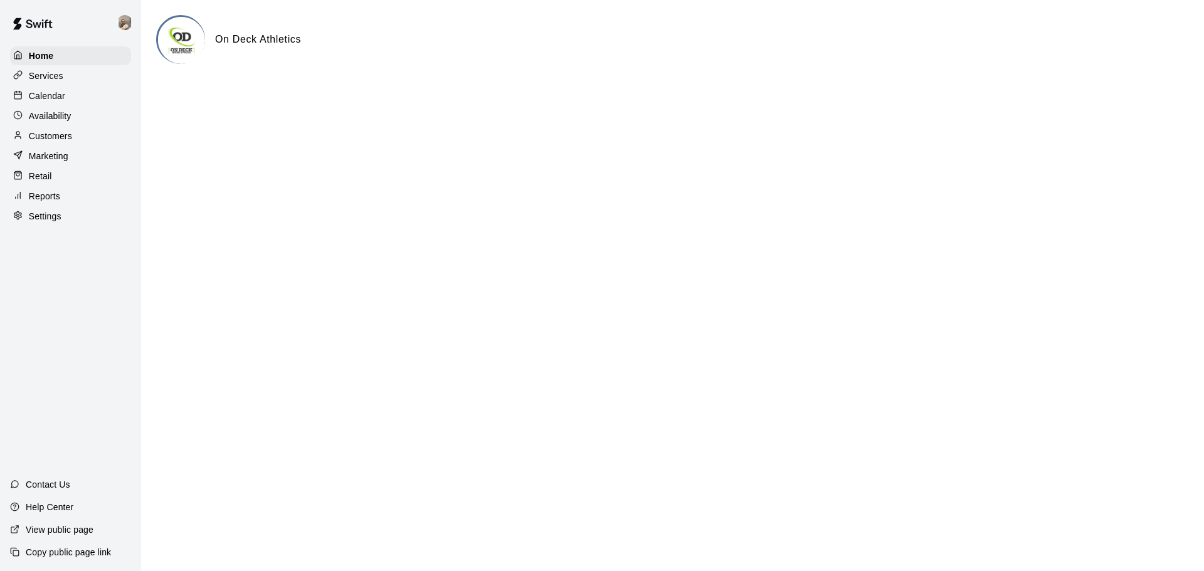
click at [64, 137] on p "Customers" at bounding box center [50, 136] width 43 height 13
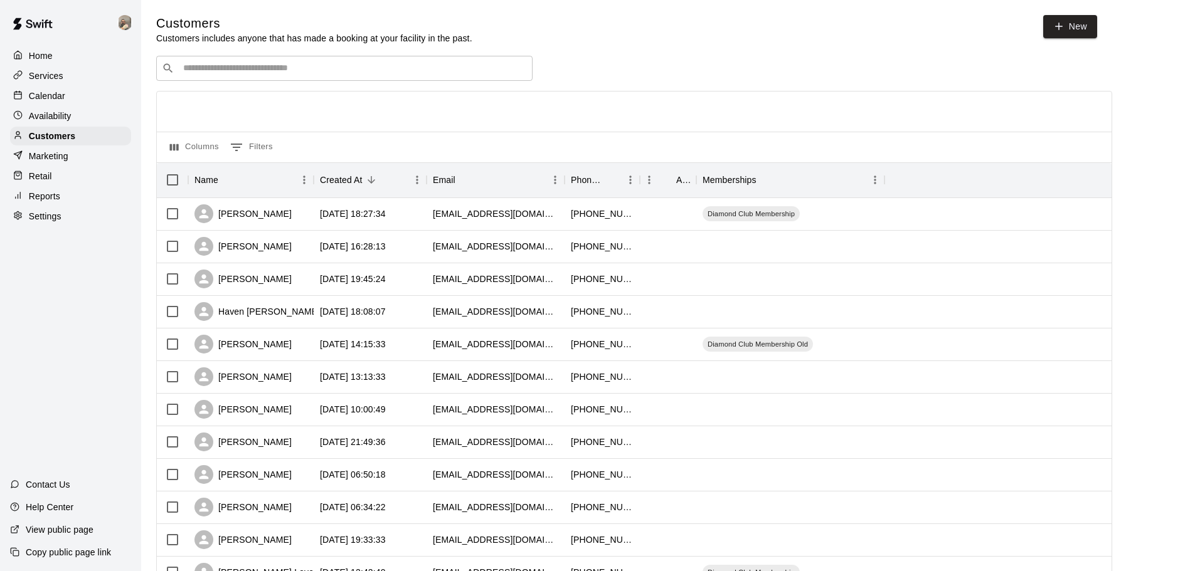
click at [284, 68] on input "Search customers by name or email" at bounding box center [352, 68] width 347 height 13
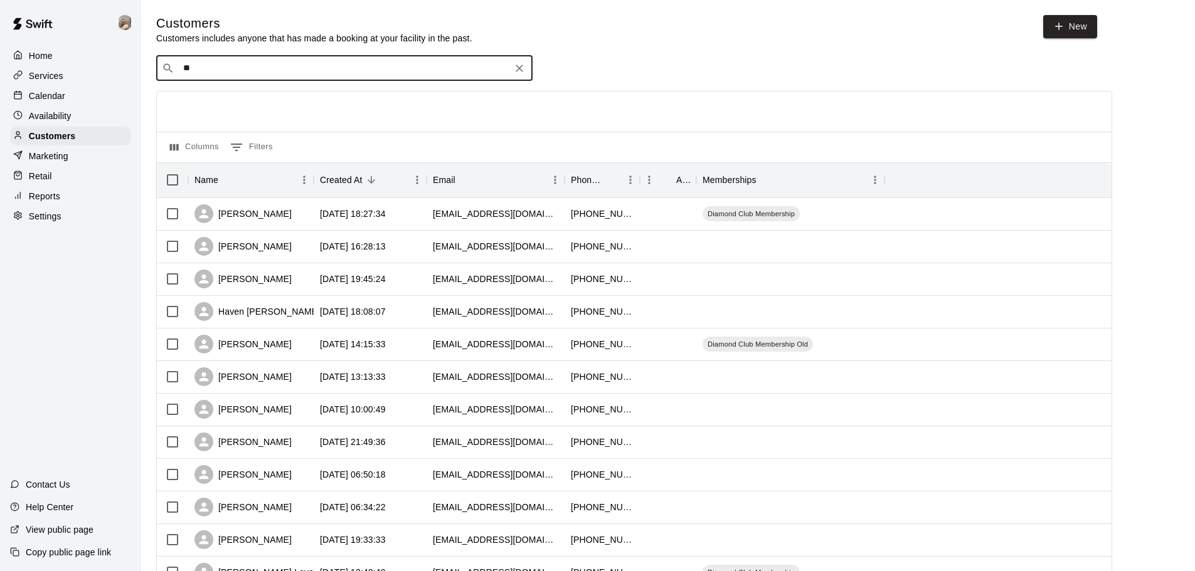
type input "***"
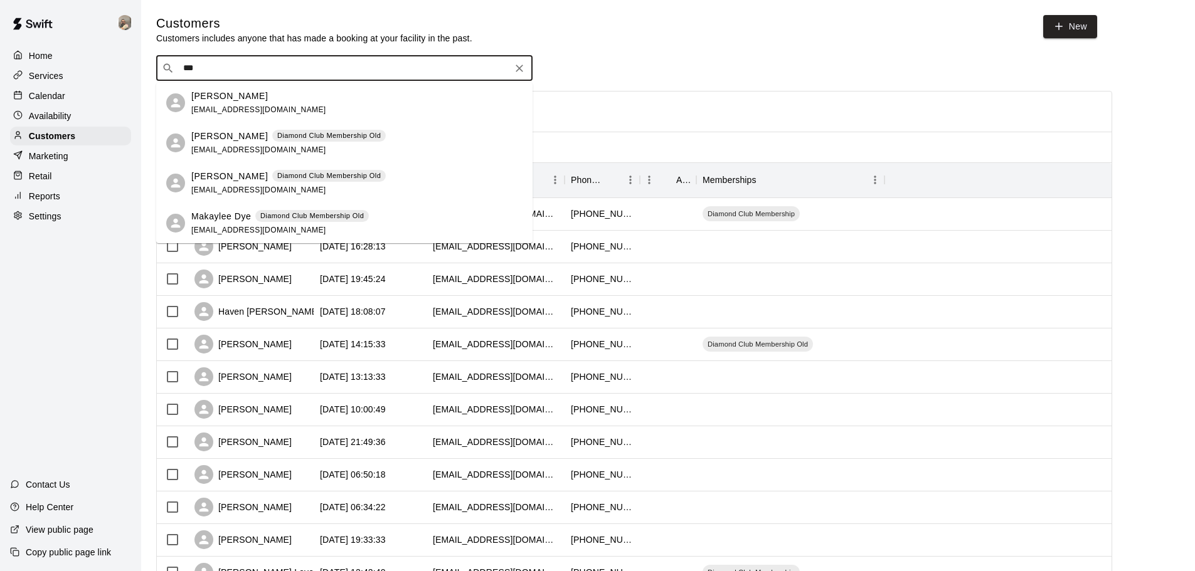
click at [240, 142] on div "Ryan Dye Diamond Club Membership Old ryandye02@aim.com" at bounding box center [288, 143] width 194 height 27
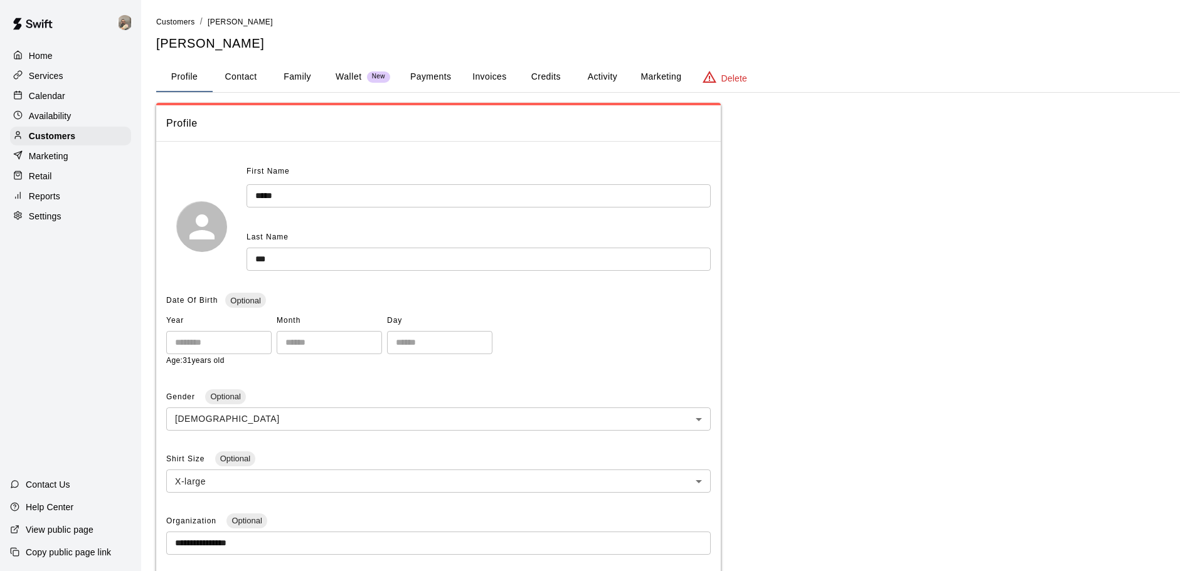
click at [427, 78] on button "Payments" at bounding box center [430, 77] width 61 height 30
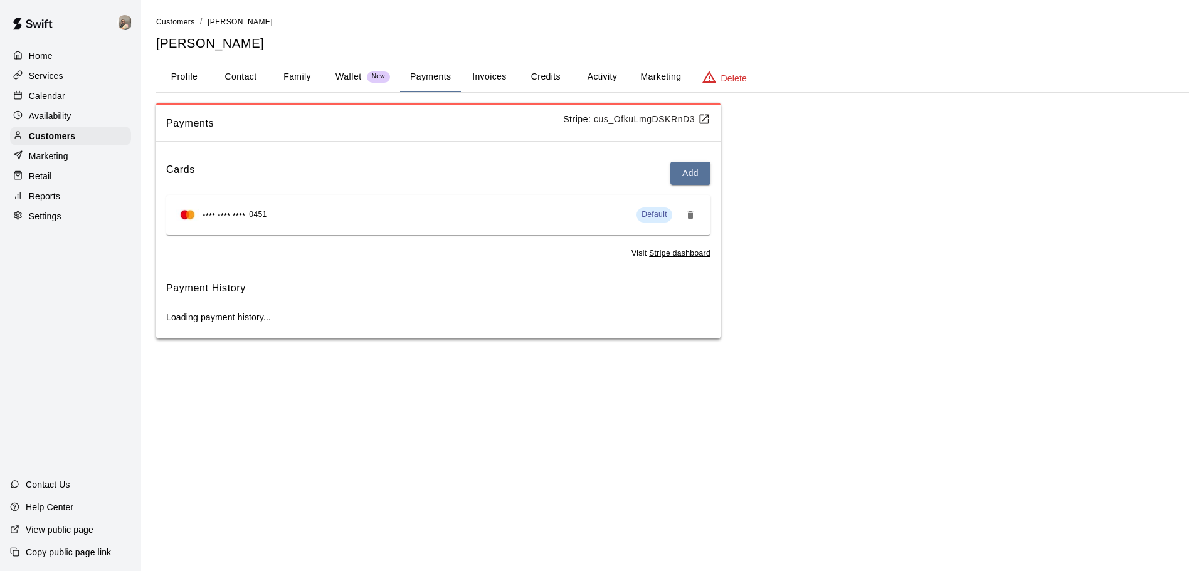
click at [630, 119] on u "cus_OfkuLmgDSKRnD3" at bounding box center [652, 119] width 117 height 10
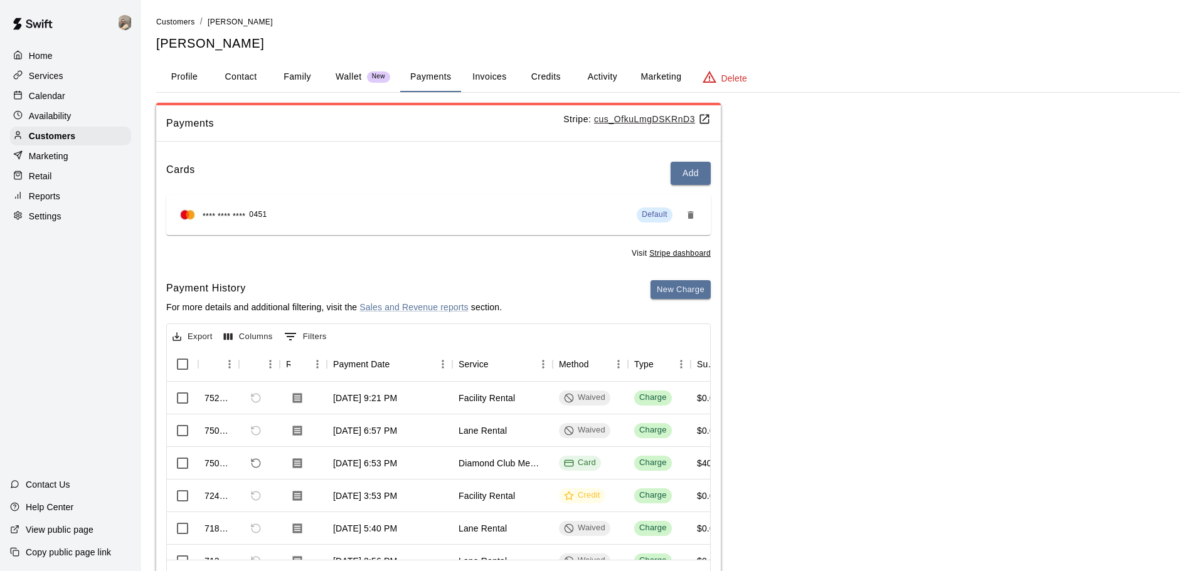
click at [551, 82] on button "Credits" at bounding box center [545, 77] width 56 height 30
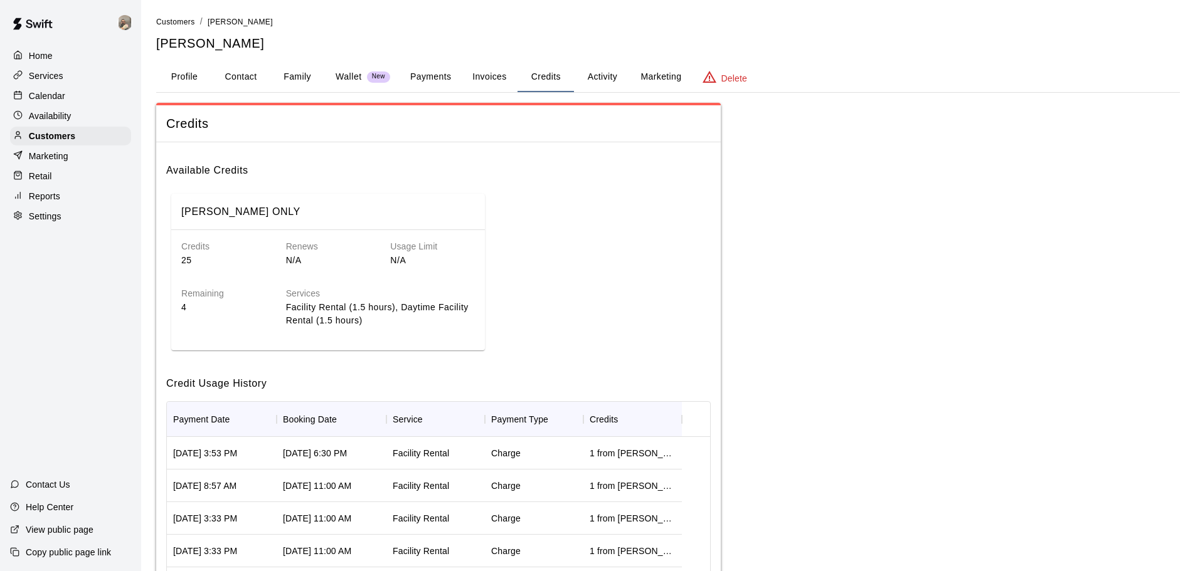
click at [501, 79] on button "Invoices" at bounding box center [489, 77] width 56 height 30
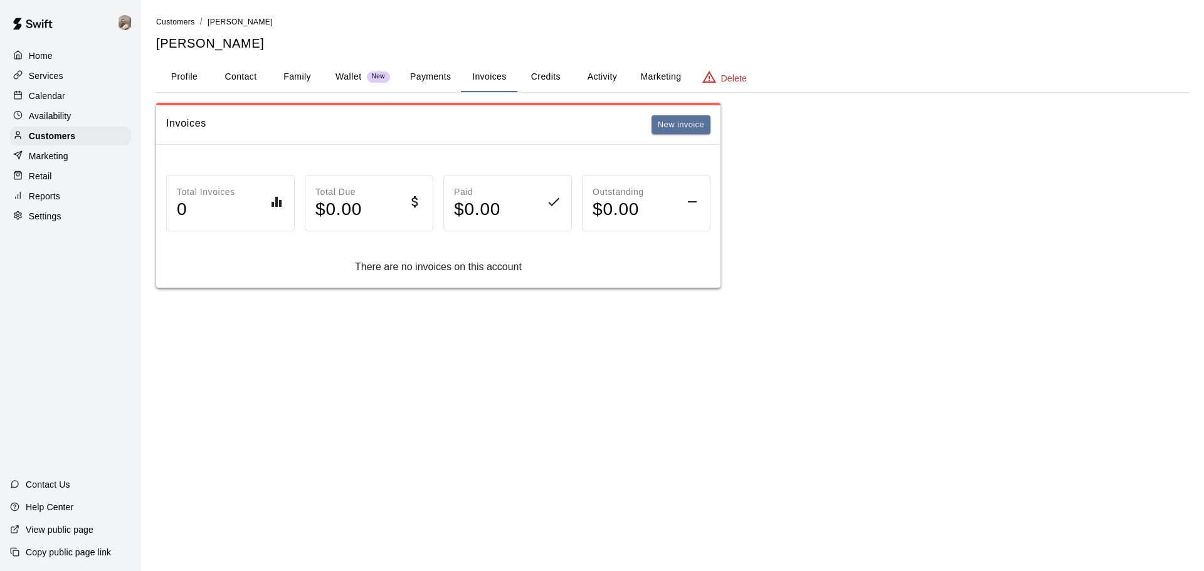
click at [439, 78] on button "Payments" at bounding box center [430, 77] width 61 height 30
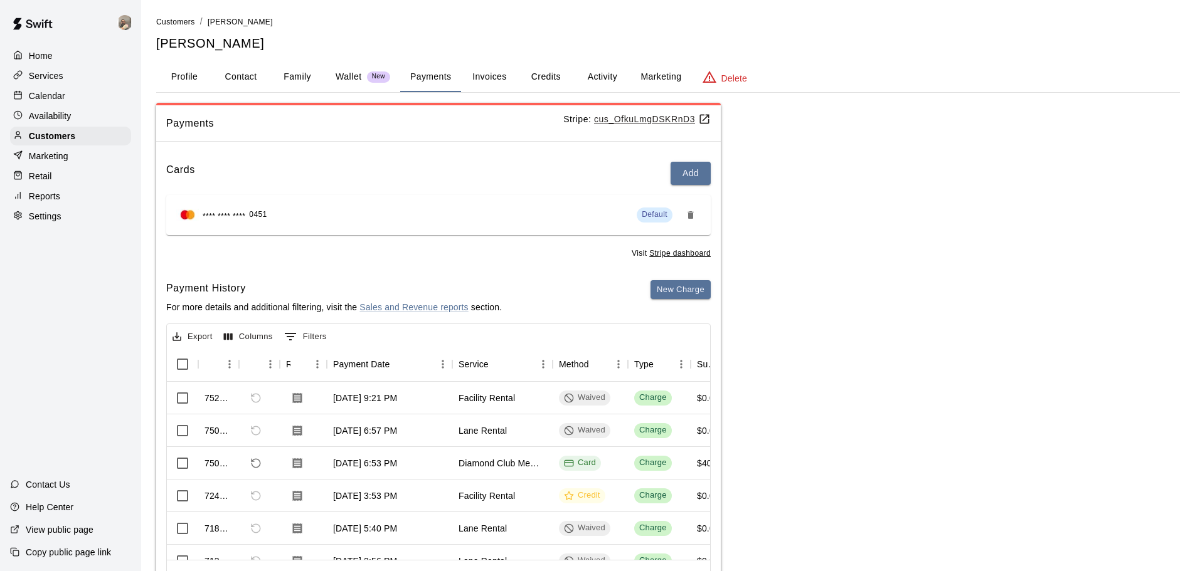
click at [586, 78] on button "Activity" at bounding box center [602, 77] width 56 height 30
